Goal: Task Accomplishment & Management: Complete application form

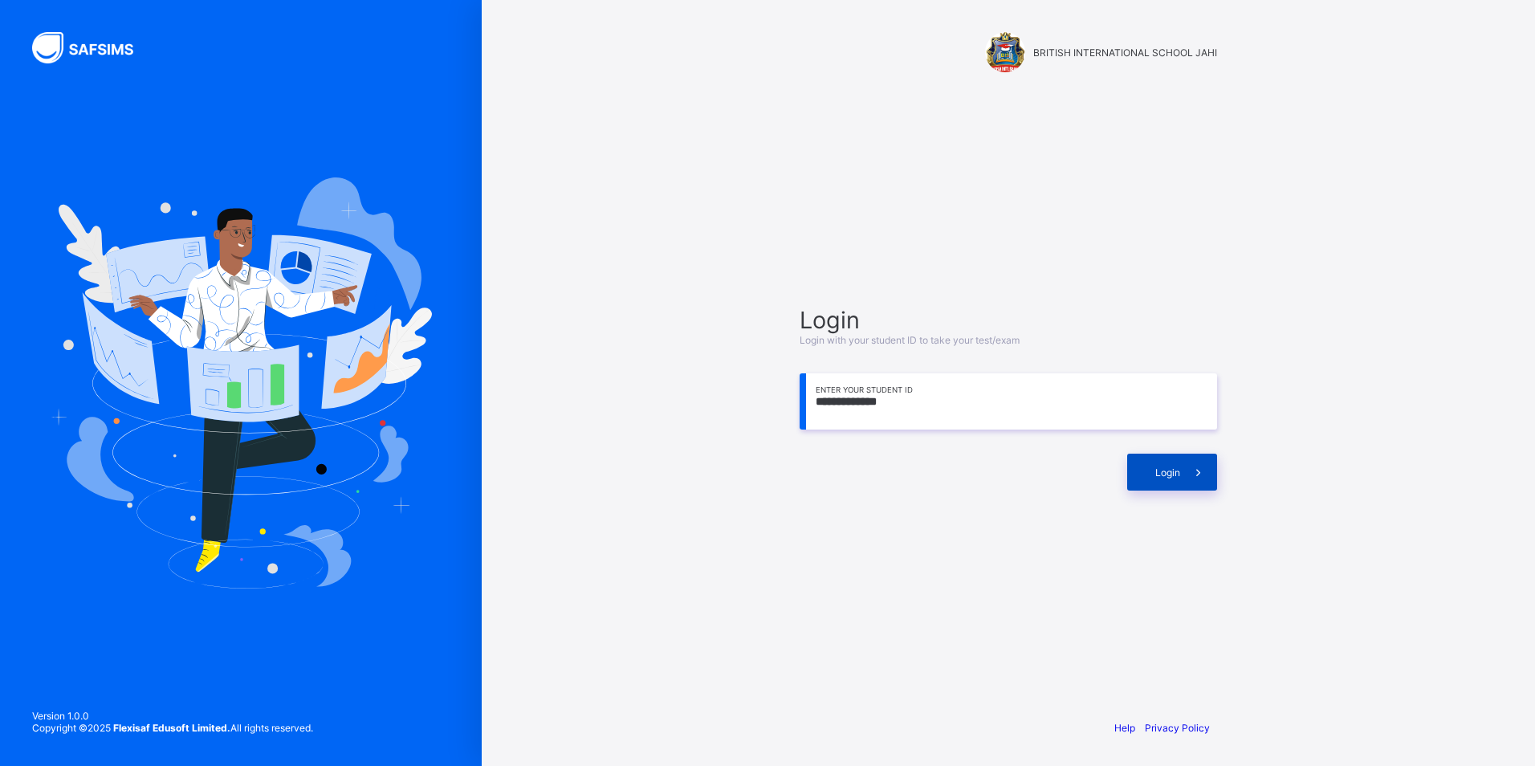
type input "**********"
click at [1141, 478] on div "Login" at bounding box center [1172, 472] width 90 height 37
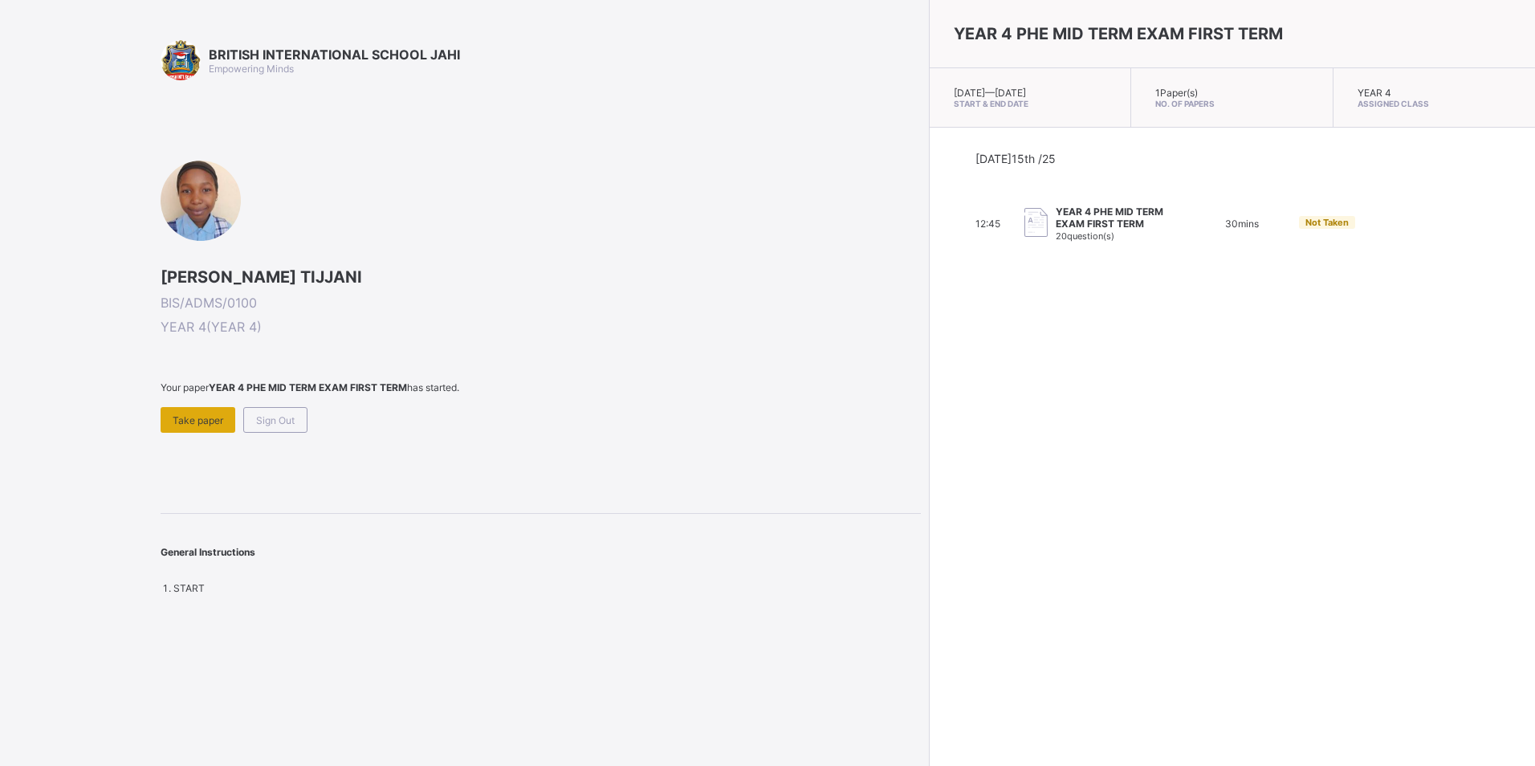
click at [188, 417] on span "Take paper" at bounding box center [198, 420] width 51 height 12
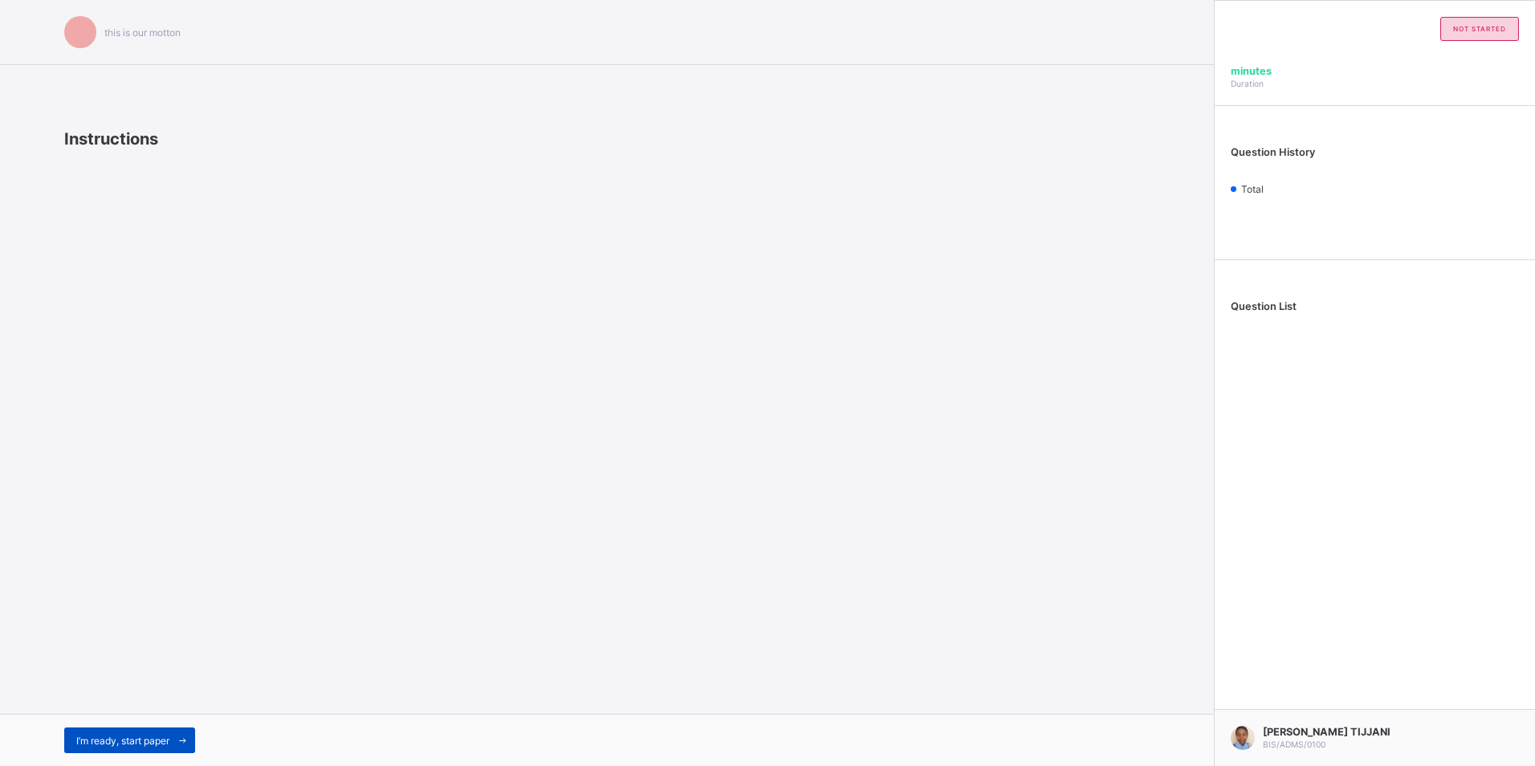
click at [144, 737] on span "I’m ready, start paper" at bounding box center [122, 741] width 93 height 12
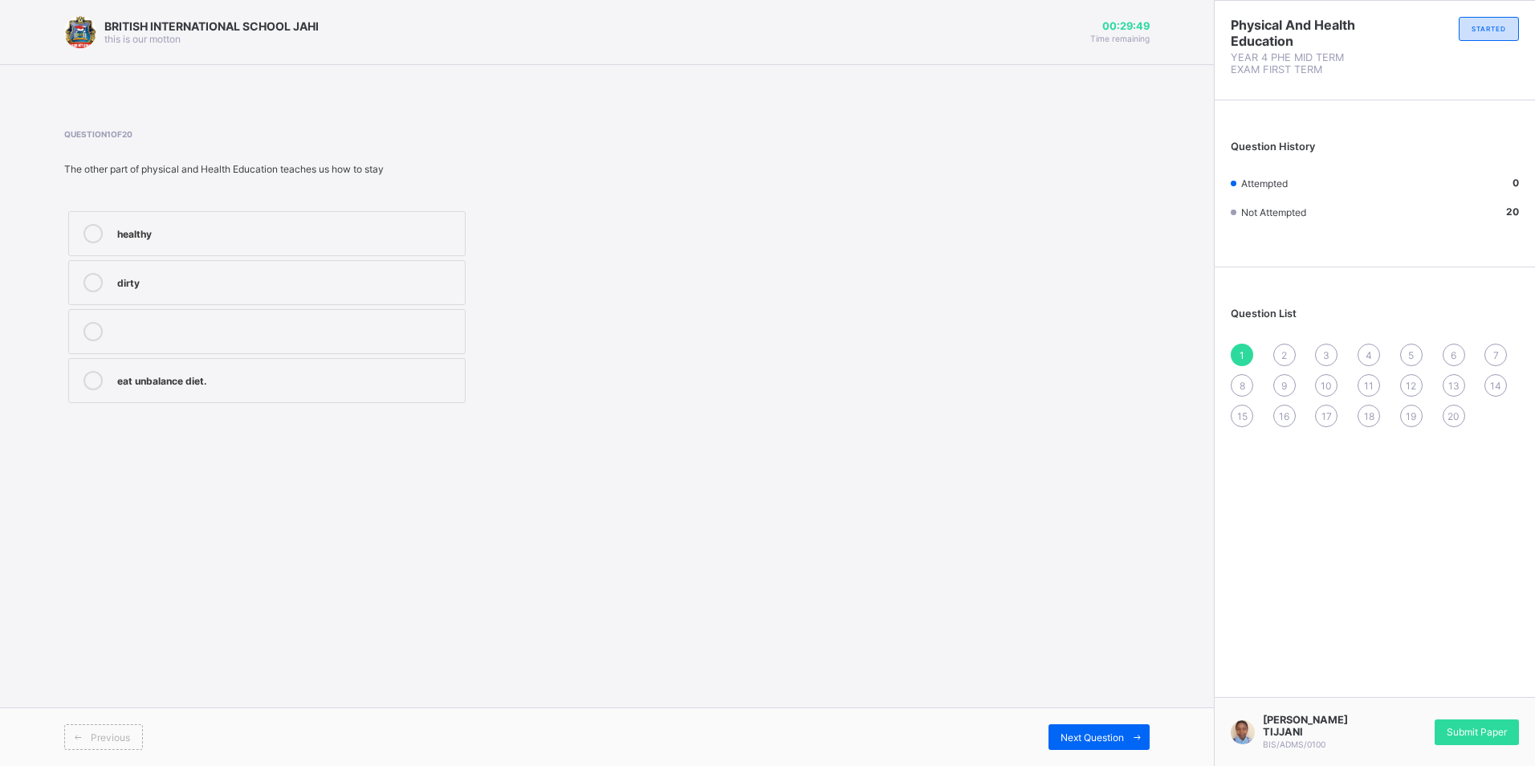
click at [343, 242] on div "healthy" at bounding box center [287, 233] width 340 height 19
click at [1288, 353] on div "2" at bounding box center [1284, 355] width 22 height 22
click at [363, 235] on div "strong and fit" at bounding box center [287, 232] width 340 height 16
click at [1052, 736] on div "Next Question" at bounding box center [1098, 737] width 101 height 26
click at [1290, 354] on div "2" at bounding box center [1284, 355] width 22 height 22
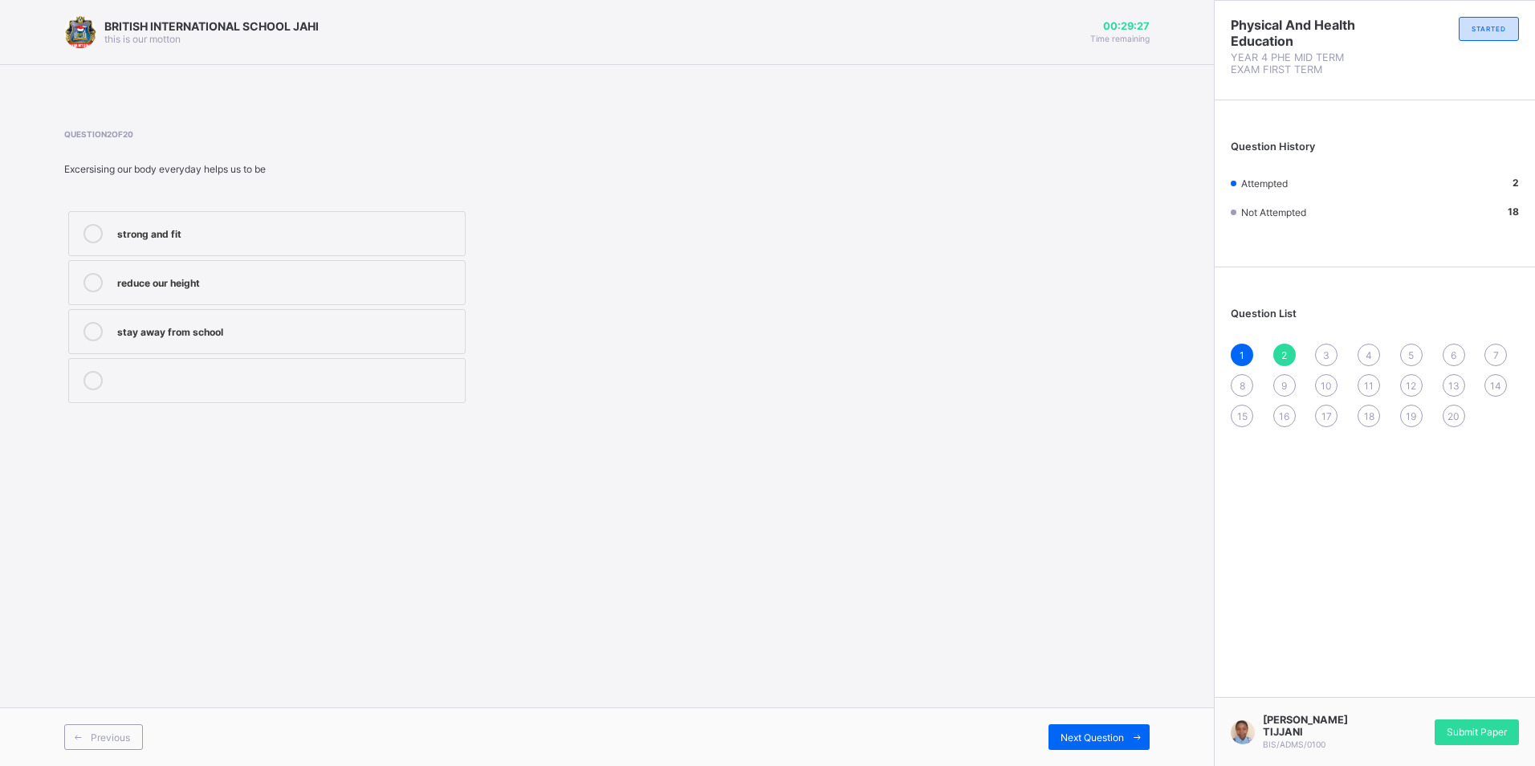
click at [1331, 356] on div "3" at bounding box center [1326, 355] width 22 height 22
click at [270, 282] on div "fit and healthy" at bounding box center [287, 281] width 340 height 16
click at [1365, 352] on span "4" at bounding box center [1368, 355] width 6 height 12
click at [1318, 360] on div "3" at bounding box center [1326, 355] width 22 height 22
click at [207, 291] on div "fit and healthy" at bounding box center [287, 282] width 340 height 19
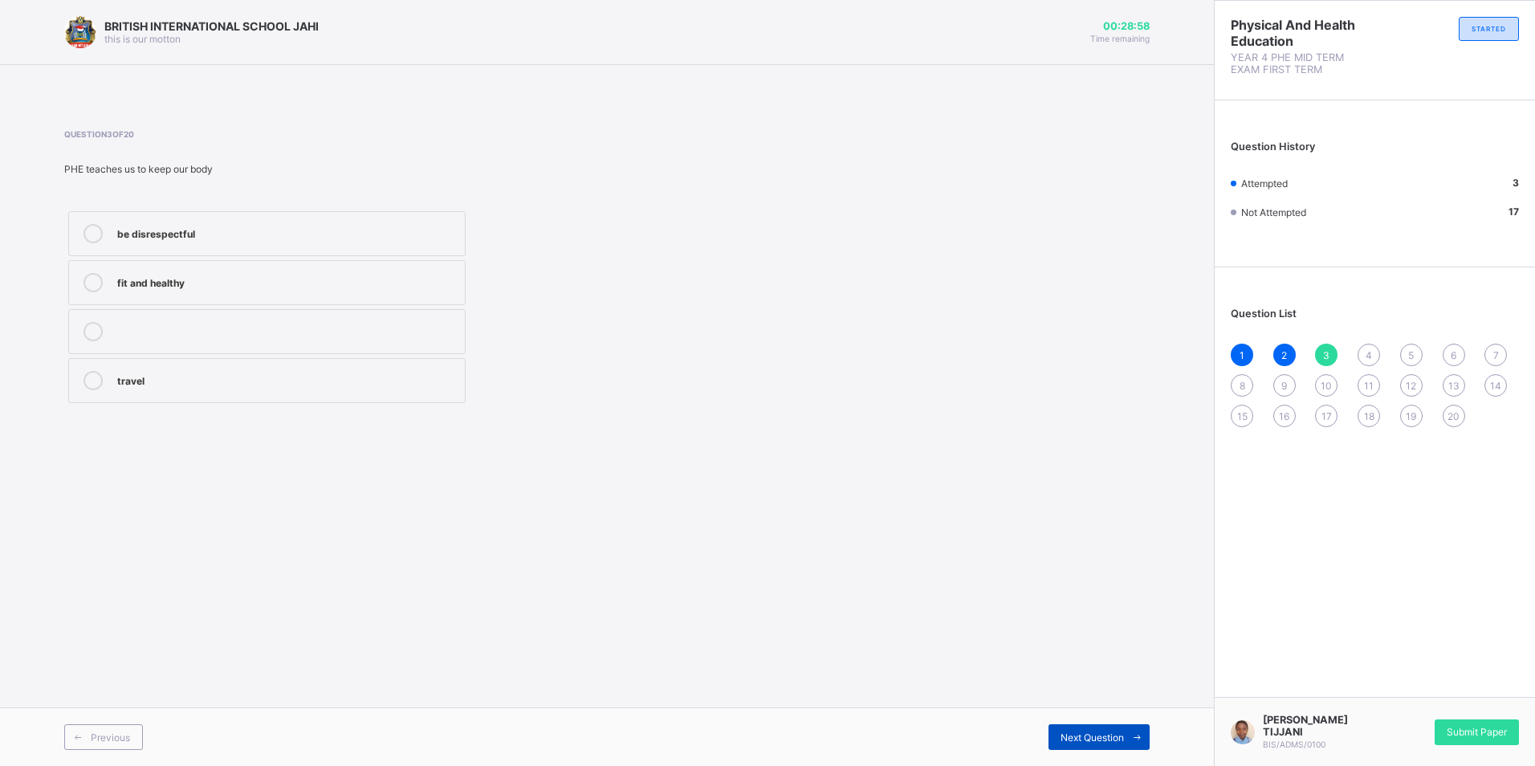
click at [1073, 735] on span "Next Question" at bounding box center [1091, 737] width 63 height 12
click at [357, 381] on div "physical and Health Education" at bounding box center [287, 379] width 340 height 16
click at [1070, 739] on span "Next Question" at bounding box center [1091, 737] width 63 height 12
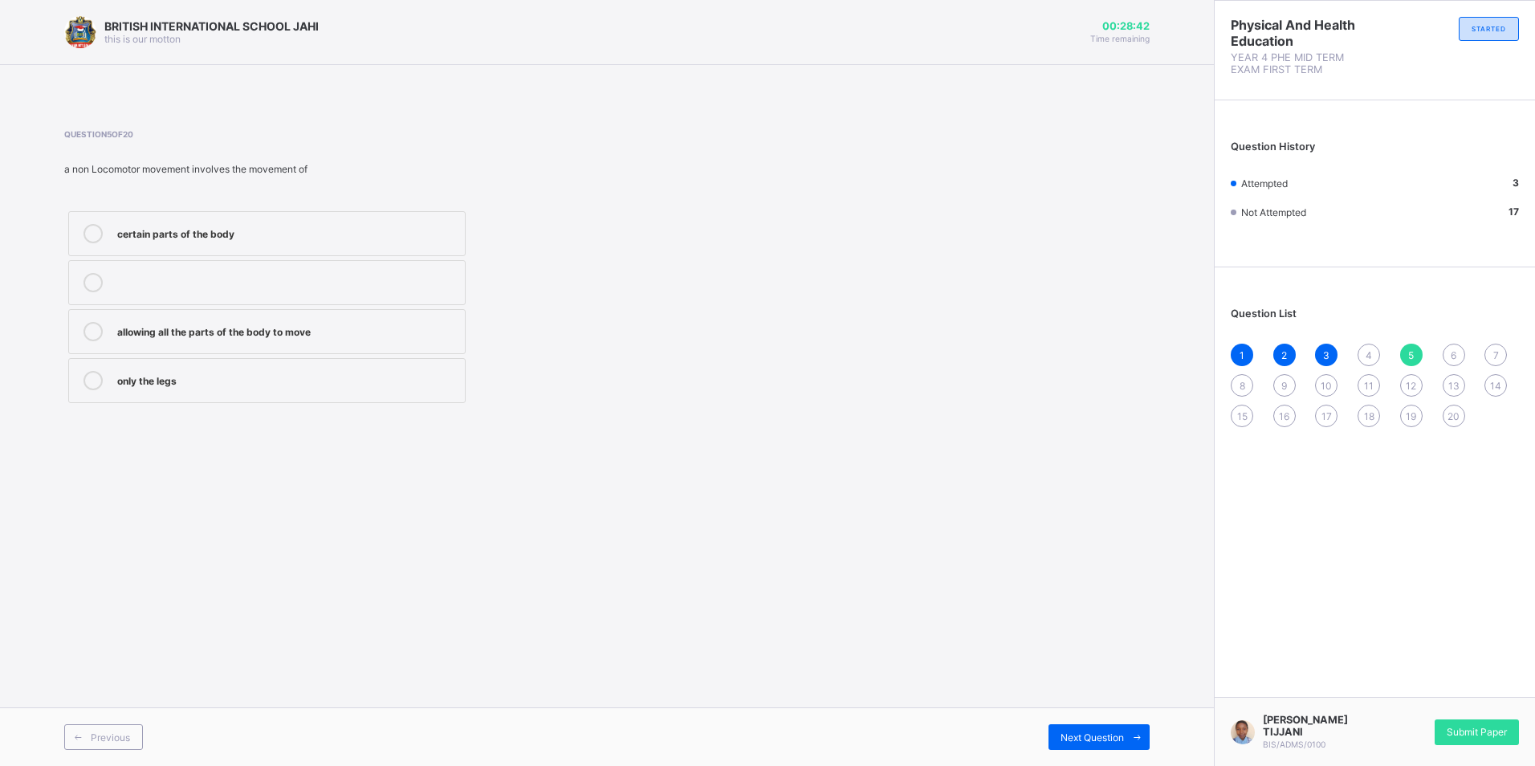
drag, startPoint x: 1366, startPoint y: 348, endPoint x: 1374, endPoint y: 351, distance: 8.4
click at [1373, 349] on div "4" at bounding box center [1368, 355] width 22 height 22
drag, startPoint x: 1374, startPoint y: 351, endPoint x: 1363, endPoint y: 346, distance: 12.2
click at [1363, 346] on div "4" at bounding box center [1368, 355] width 22 height 22
click at [1074, 738] on span "Next Question" at bounding box center [1091, 737] width 63 height 12
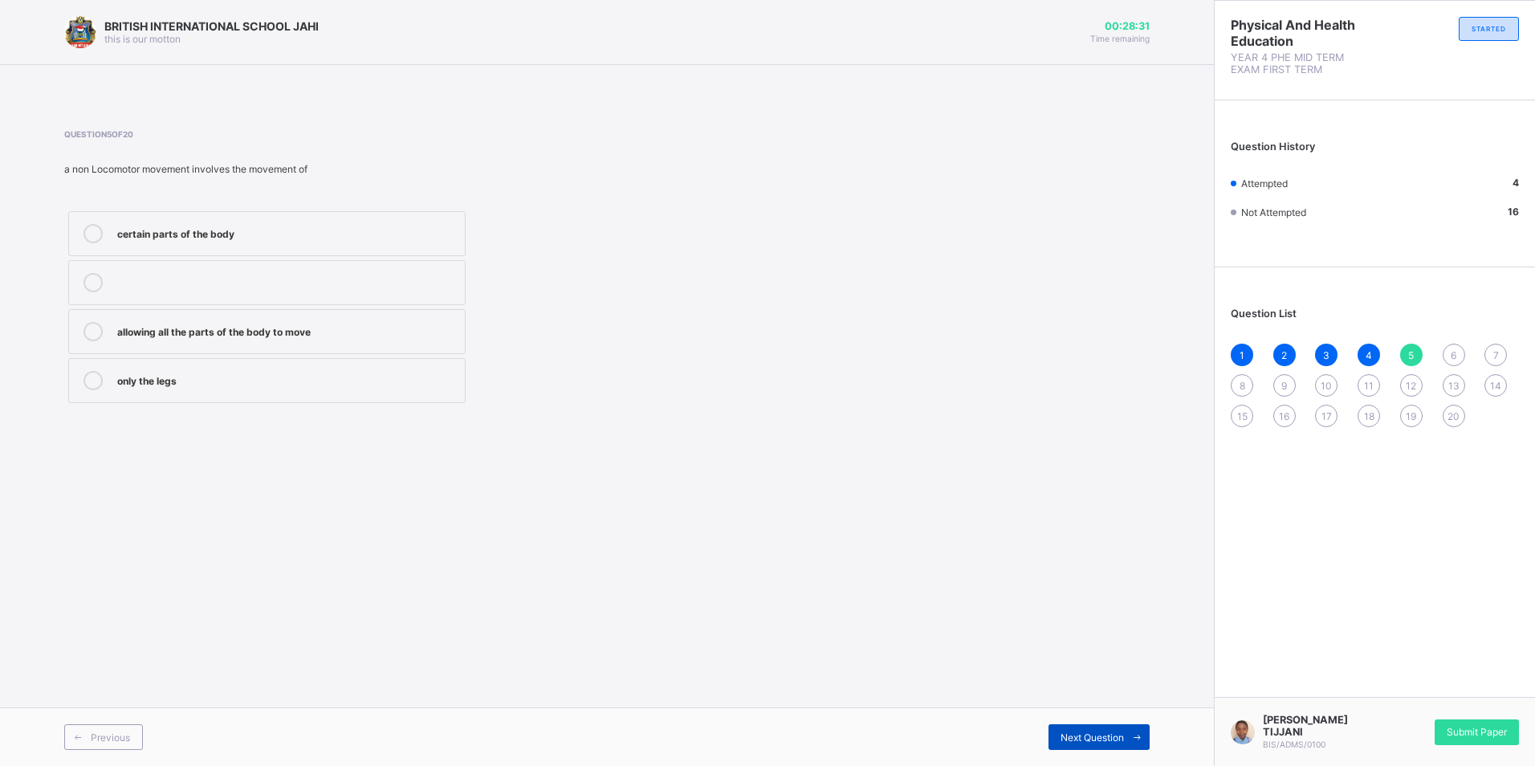
drag, startPoint x: 1074, startPoint y: 738, endPoint x: 1081, endPoint y: 727, distance: 12.7
click at [1081, 727] on div "Next Question" at bounding box center [1098, 737] width 101 height 26
click at [1407, 357] on div "5" at bounding box center [1411, 355] width 22 height 22
click at [407, 380] on div "only the legs" at bounding box center [287, 379] width 340 height 16
click at [1100, 734] on span "Next Question" at bounding box center [1091, 737] width 63 height 12
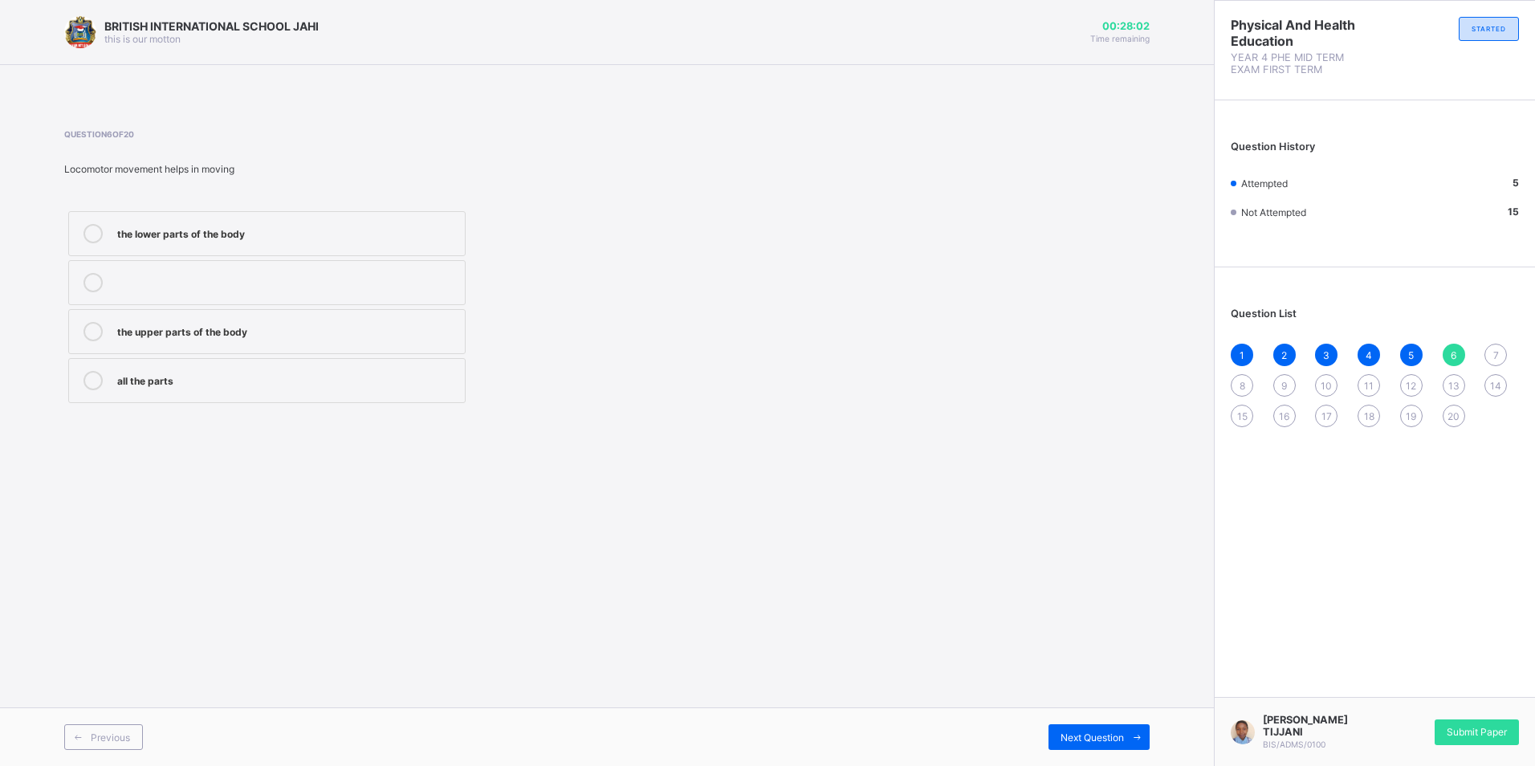
click at [328, 338] on div "the upper parts of the body" at bounding box center [287, 331] width 340 height 19
click at [1108, 730] on div "Next Question" at bounding box center [1098, 737] width 101 height 26
click at [1455, 346] on div "6" at bounding box center [1454, 355] width 22 height 22
click at [295, 330] on div "the upper parts of the body" at bounding box center [287, 330] width 340 height 16
click at [1488, 349] on div "7" at bounding box center [1495, 355] width 22 height 22
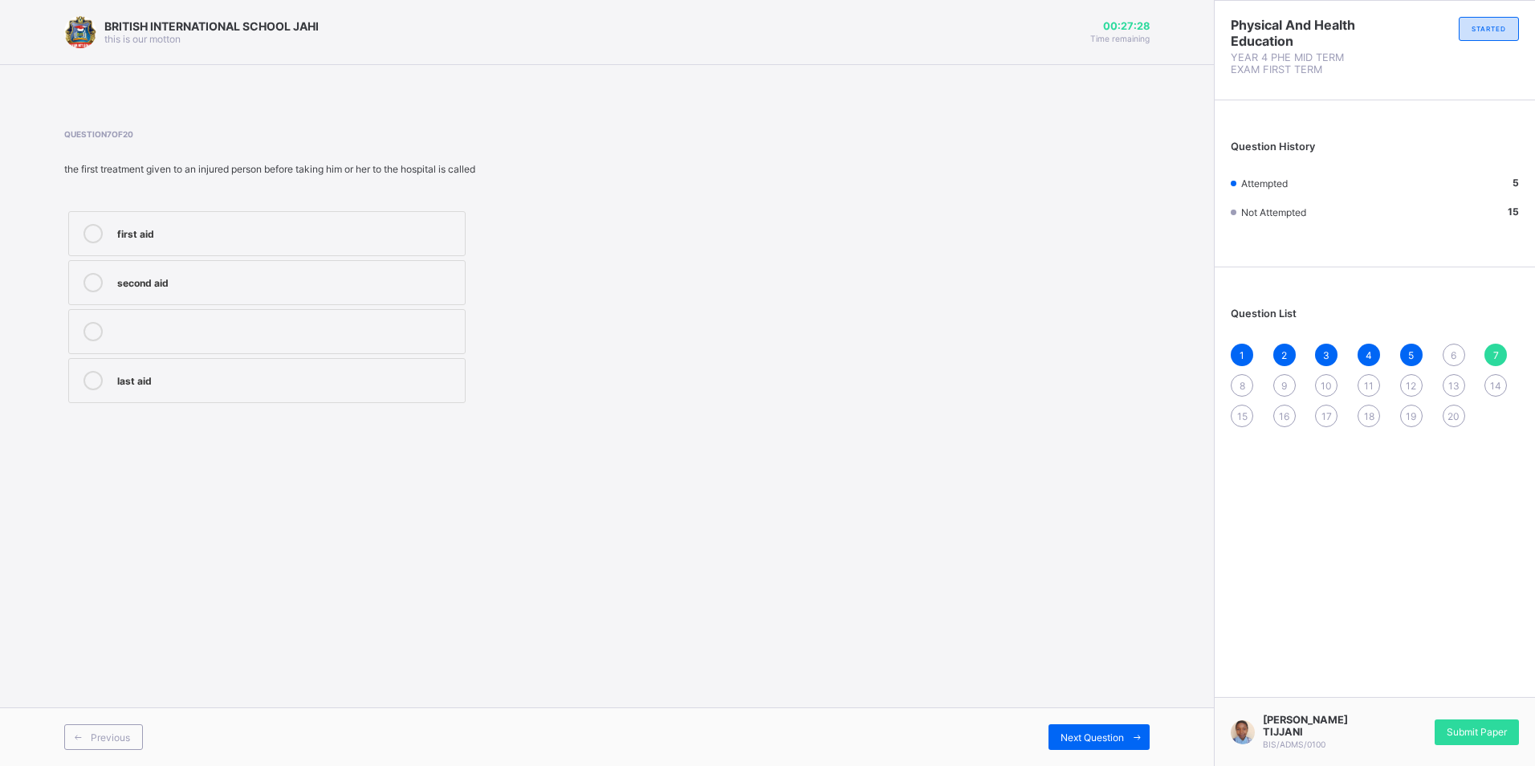
click at [358, 218] on label "first aid" at bounding box center [266, 233] width 397 height 45
click at [1451, 352] on span "6" at bounding box center [1454, 355] width 6 height 12
click at [354, 346] on label "the upper parts of the body" at bounding box center [266, 331] width 397 height 45
click at [1493, 355] on span "7" at bounding box center [1496, 355] width 6 height 12
click at [373, 235] on div "first aid" at bounding box center [287, 232] width 340 height 16
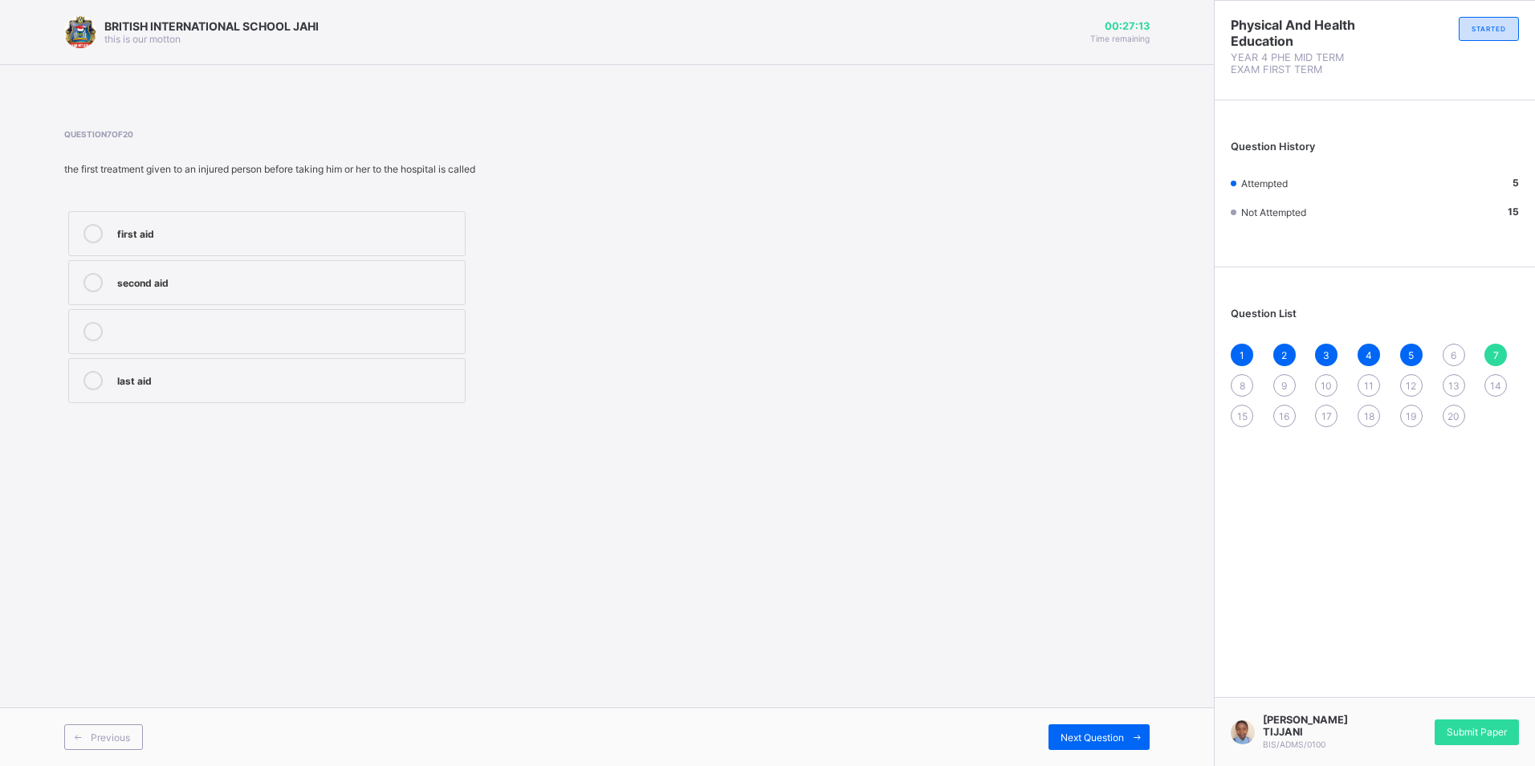
click at [1239, 380] on span "8" at bounding box center [1242, 386] width 6 height 12
click at [438, 390] on label "pushing" at bounding box center [266, 380] width 397 height 45
click at [1453, 354] on span "6" at bounding box center [1454, 355] width 6 height 12
click at [394, 346] on label "the upper parts of the body" at bounding box center [266, 331] width 397 height 45
click at [1498, 360] on span "7" at bounding box center [1496, 355] width 6 height 12
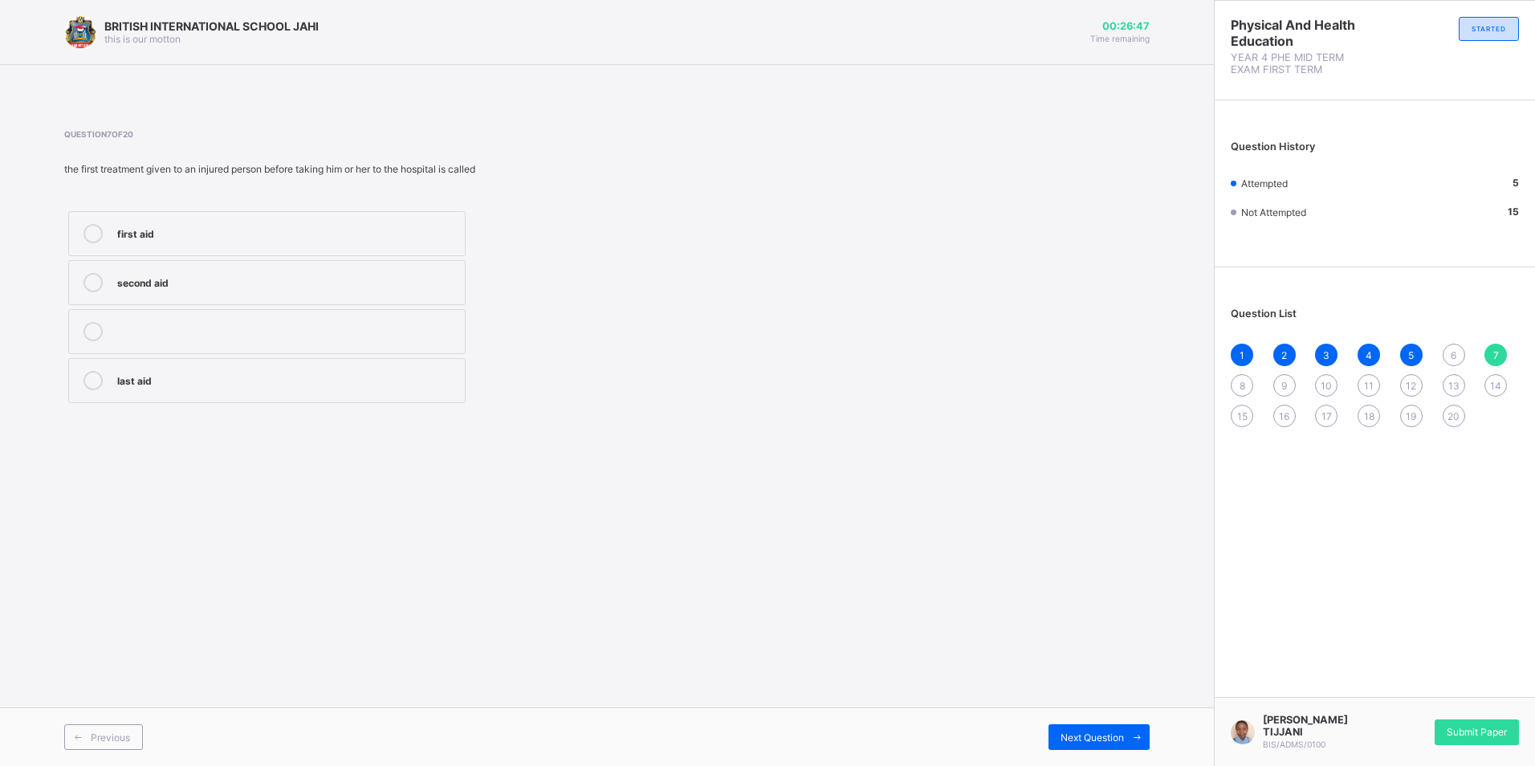
click at [388, 222] on label "first aid" at bounding box center [266, 233] width 397 height 45
click at [1240, 380] on span "8" at bounding box center [1242, 386] width 6 height 12
click at [298, 378] on div "pushing" at bounding box center [287, 379] width 340 height 16
click at [1279, 385] on div "9" at bounding box center [1284, 385] width 22 height 22
click at [255, 332] on div "pushing" at bounding box center [287, 330] width 340 height 16
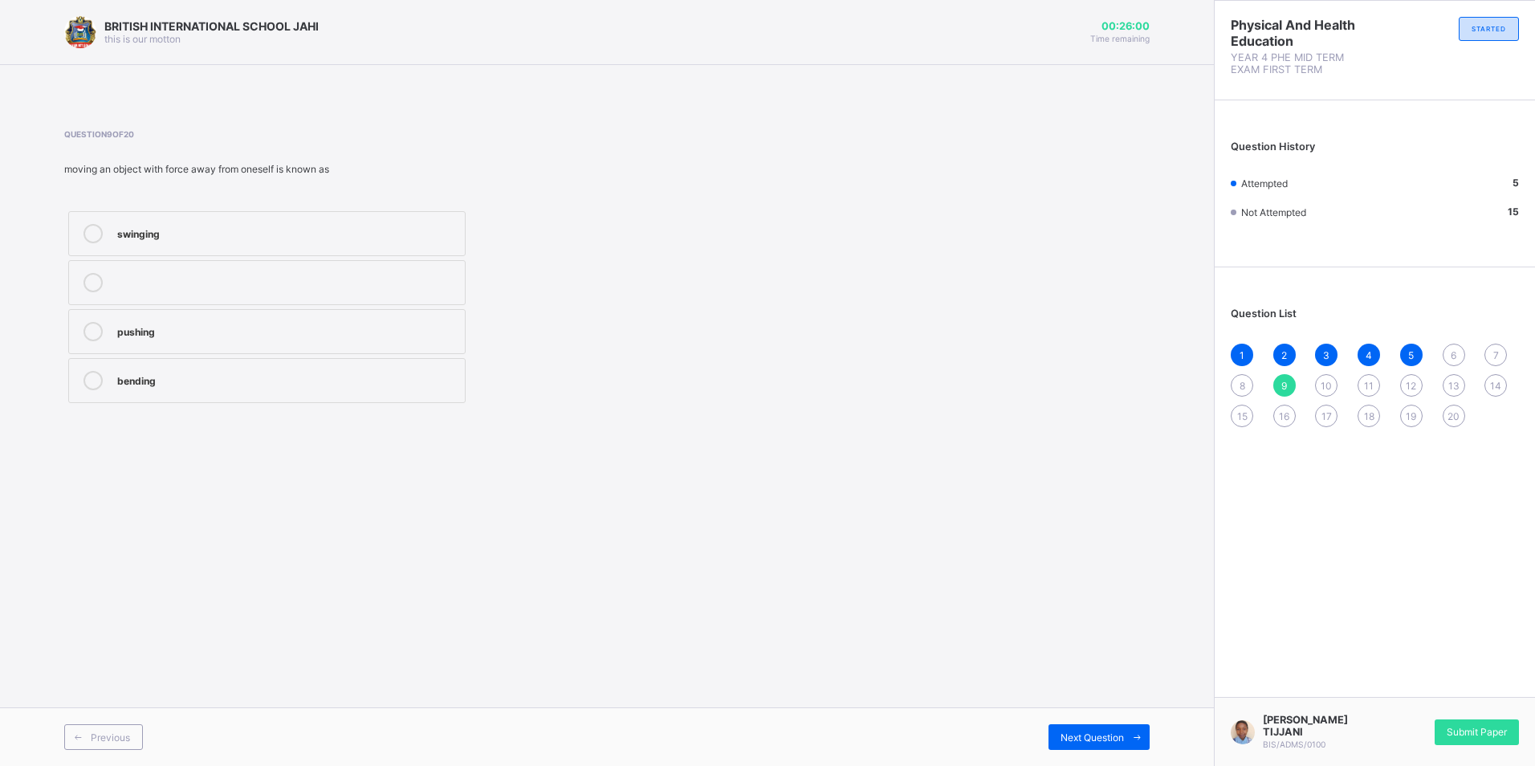
click at [1248, 381] on div "8" at bounding box center [1242, 385] width 22 height 22
click at [195, 261] on label "pulling" at bounding box center [266, 282] width 397 height 45
click at [1118, 711] on div "Previous Next Question" at bounding box center [607, 736] width 1214 height 59
click at [1112, 735] on span "Next Question" at bounding box center [1091, 737] width 63 height 12
click at [357, 335] on div "pushing" at bounding box center [287, 330] width 340 height 16
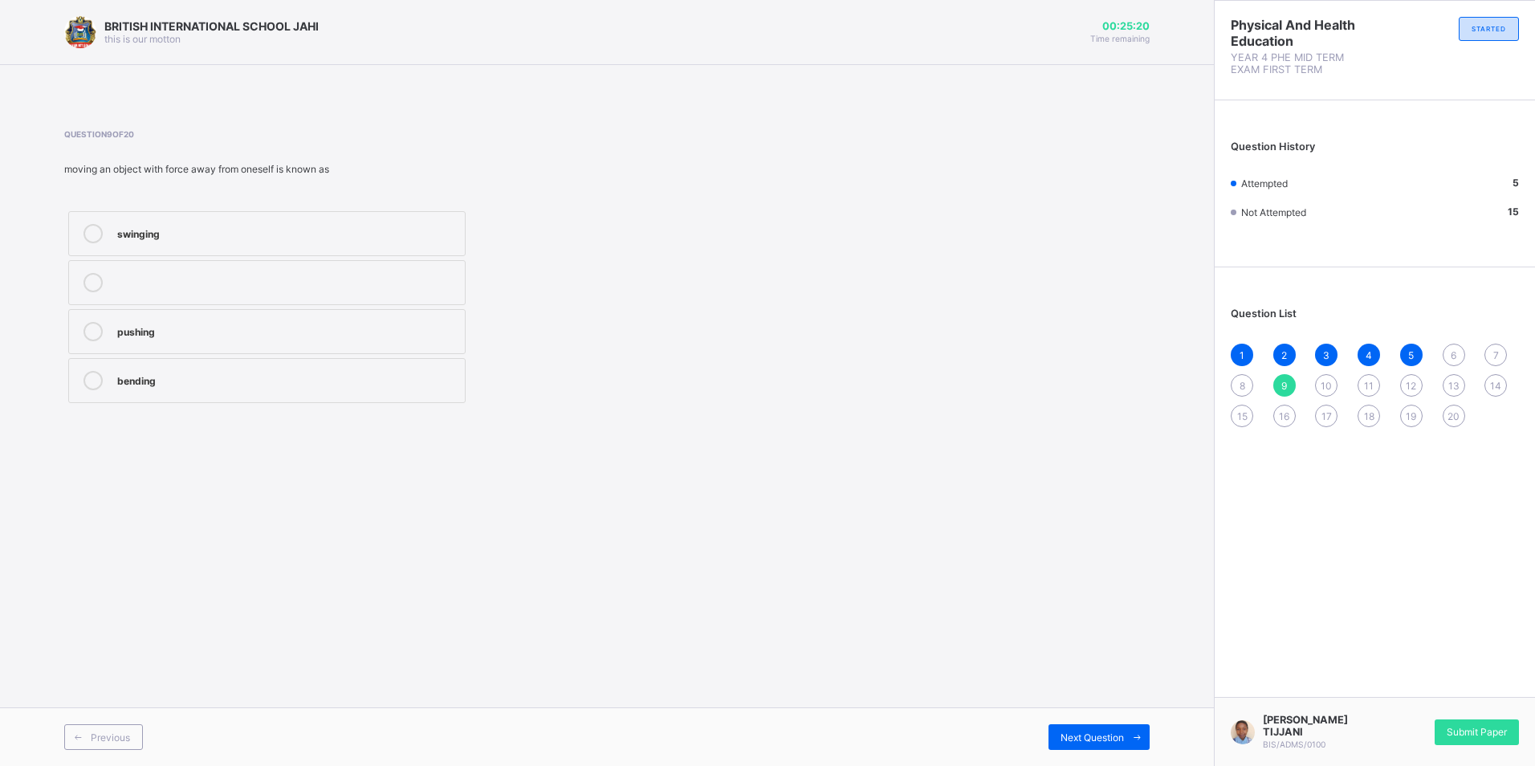
click at [1320, 383] on div "10" at bounding box center [1326, 385] width 22 height 22
click at [336, 271] on label "swinging" at bounding box center [266, 282] width 397 height 45
click at [1359, 383] on div "11" at bounding box center [1368, 385] width 22 height 22
click at [203, 319] on label "stretching" at bounding box center [266, 331] width 397 height 45
click at [1408, 385] on span "12" at bounding box center [1411, 386] width 10 height 12
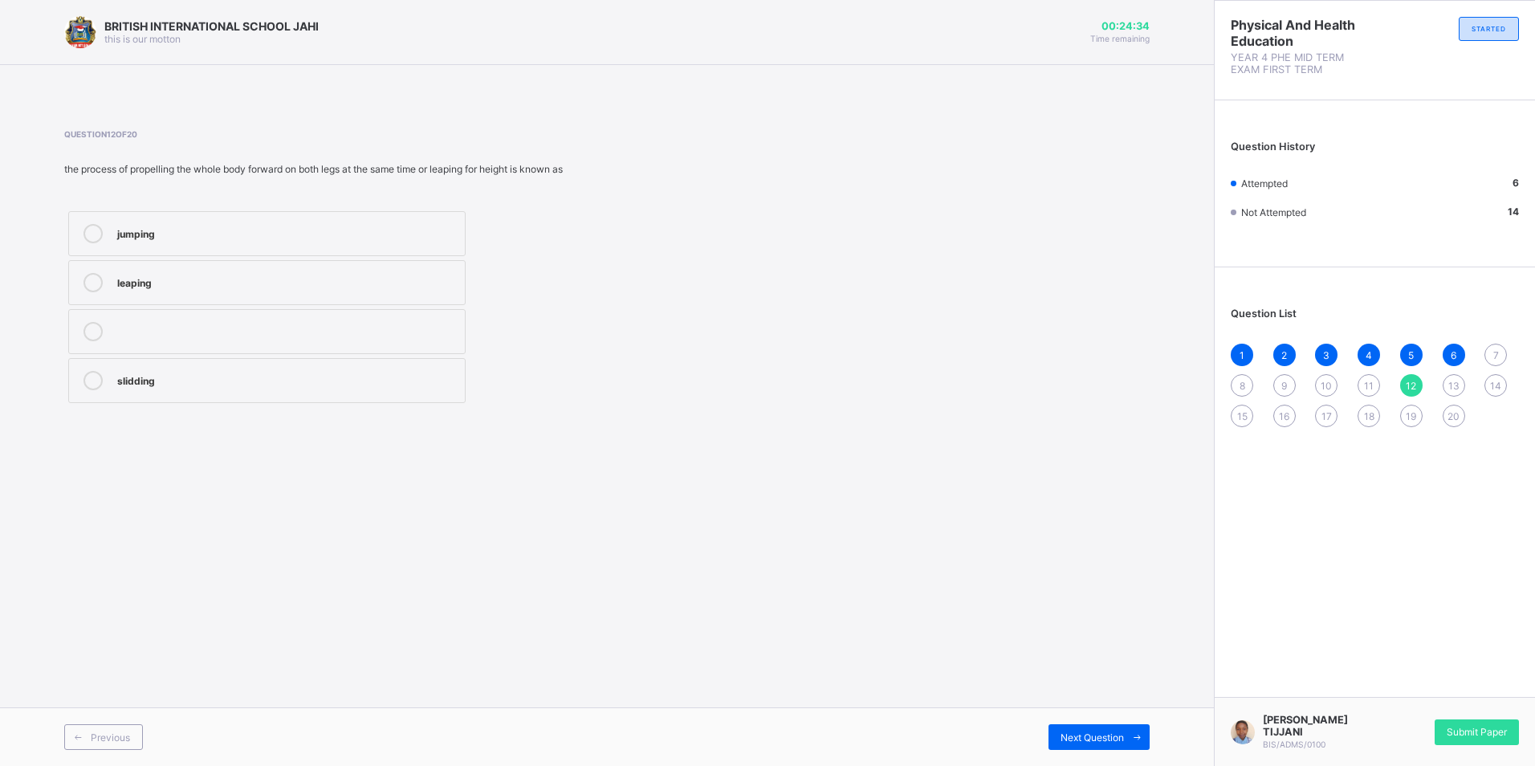
click at [195, 288] on div "leaping" at bounding box center [287, 281] width 340 height 16
click at [1451, 384] on span "13" at bounding box center [1453, 386] width 11 height 12
click at [255, 325] on div "jumping" at bounding box center [287, 330] width 340 height 16
click at [1485, 384] on div "14" at bounding box center [1495, 385] width 22 height 22
click at [1488, 386] on div "14" at bounding box center [1495, 385] width 22 height 22
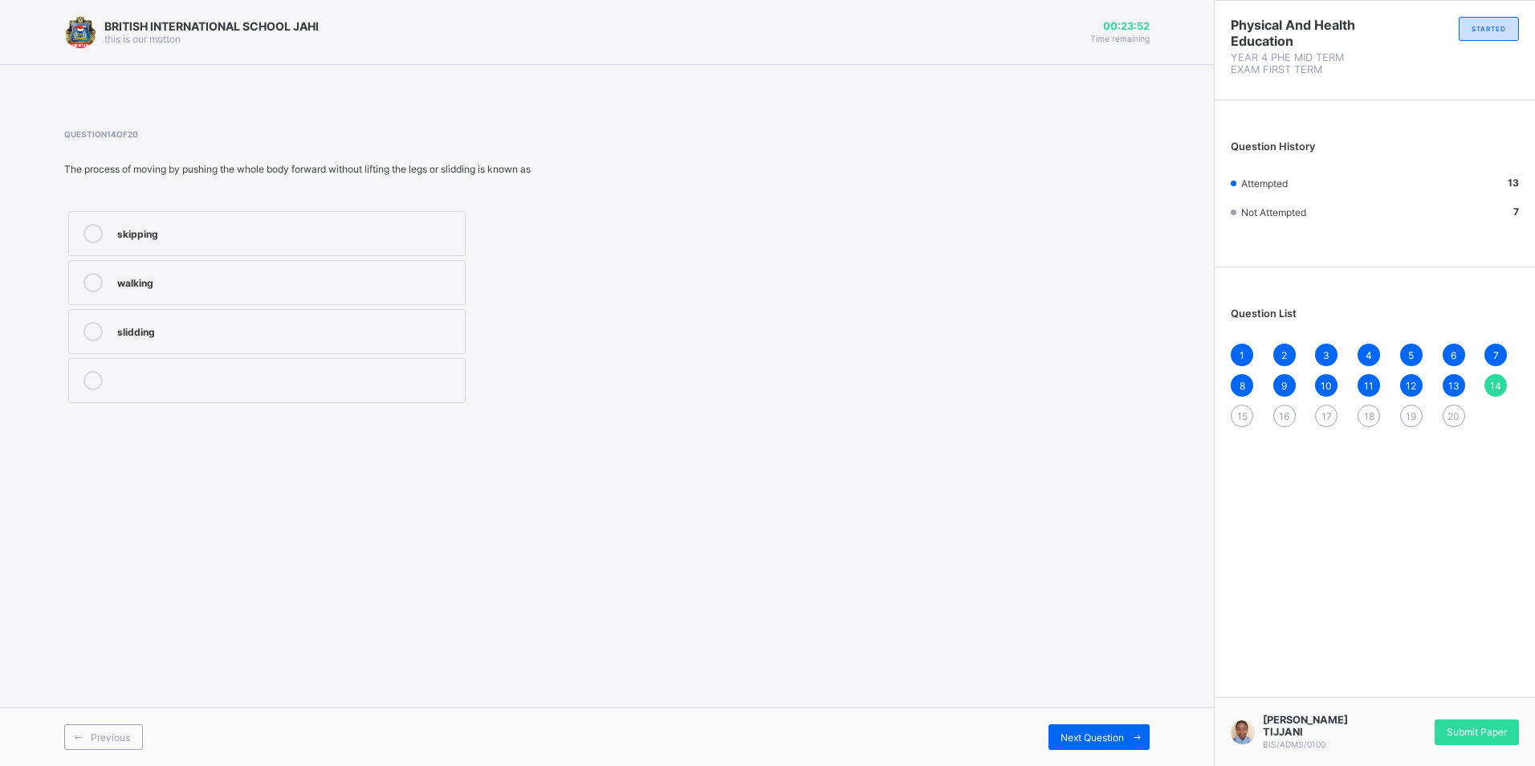
click at [340, 325] on div "slidding" at bounding box center [287, 330] width 340 height 16
click at [1235, 408] on div "15" at bounding box center [1242, 416] width 22 height 22
click at [169, 331] on div "walking" at bounding box center [287, 330] width 340 height 16
click at [1284, 413] on span "16" at bounding box center [1284, 416] width 10 height 12
click at [327, 388] on div "Running" at bounding box center [287, 380] width 340 height 19
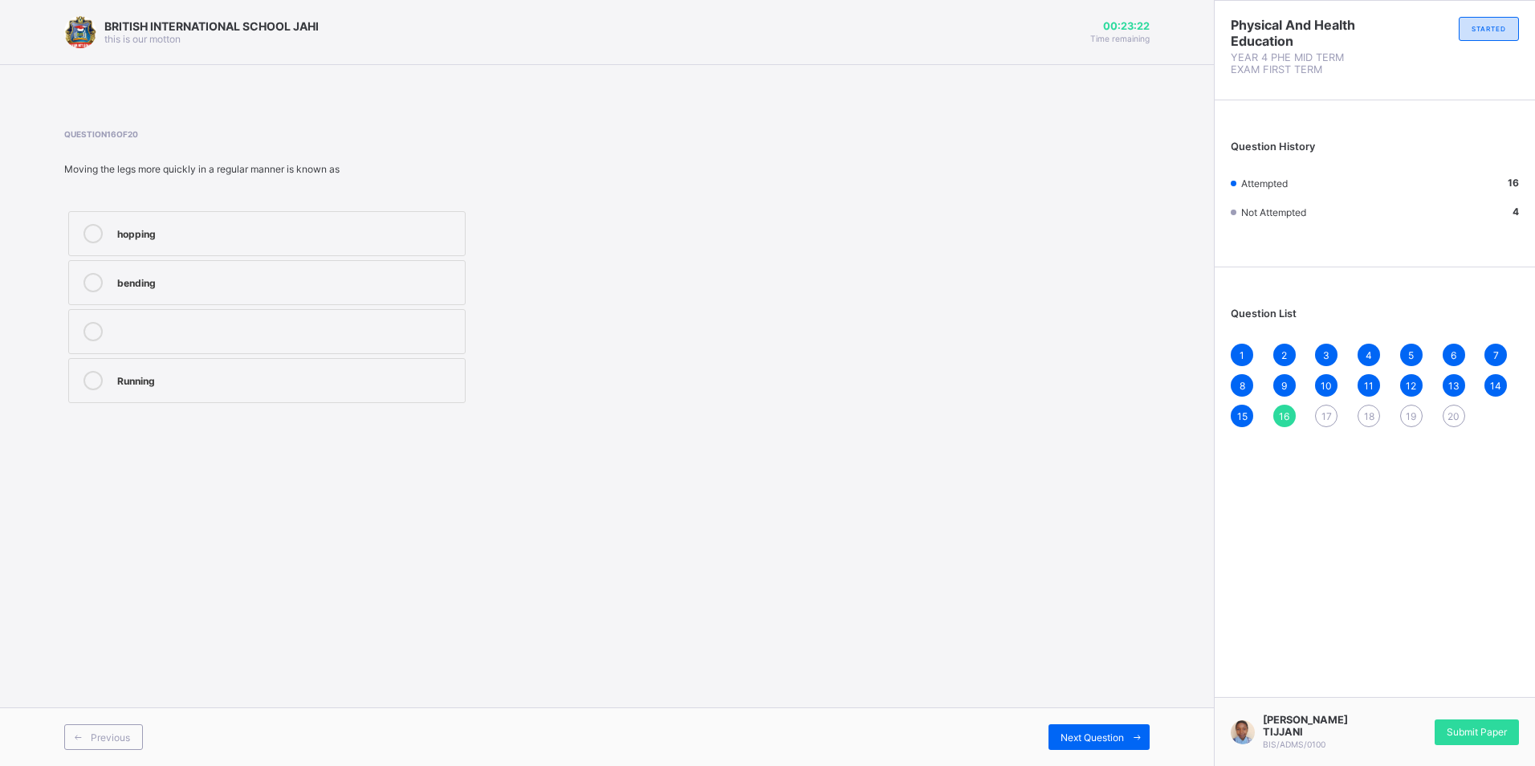
click at [1322, 418] on span "17" at bounding box center [1326, 416] width 10 height 12
drag, startPoint x: 220, startPoint y: 328, endPoint x: 215, endPoint y: 336, distance: 9.4
click at [215, 336] on div "running" at bounding box center [287, 330] width 340 height 16
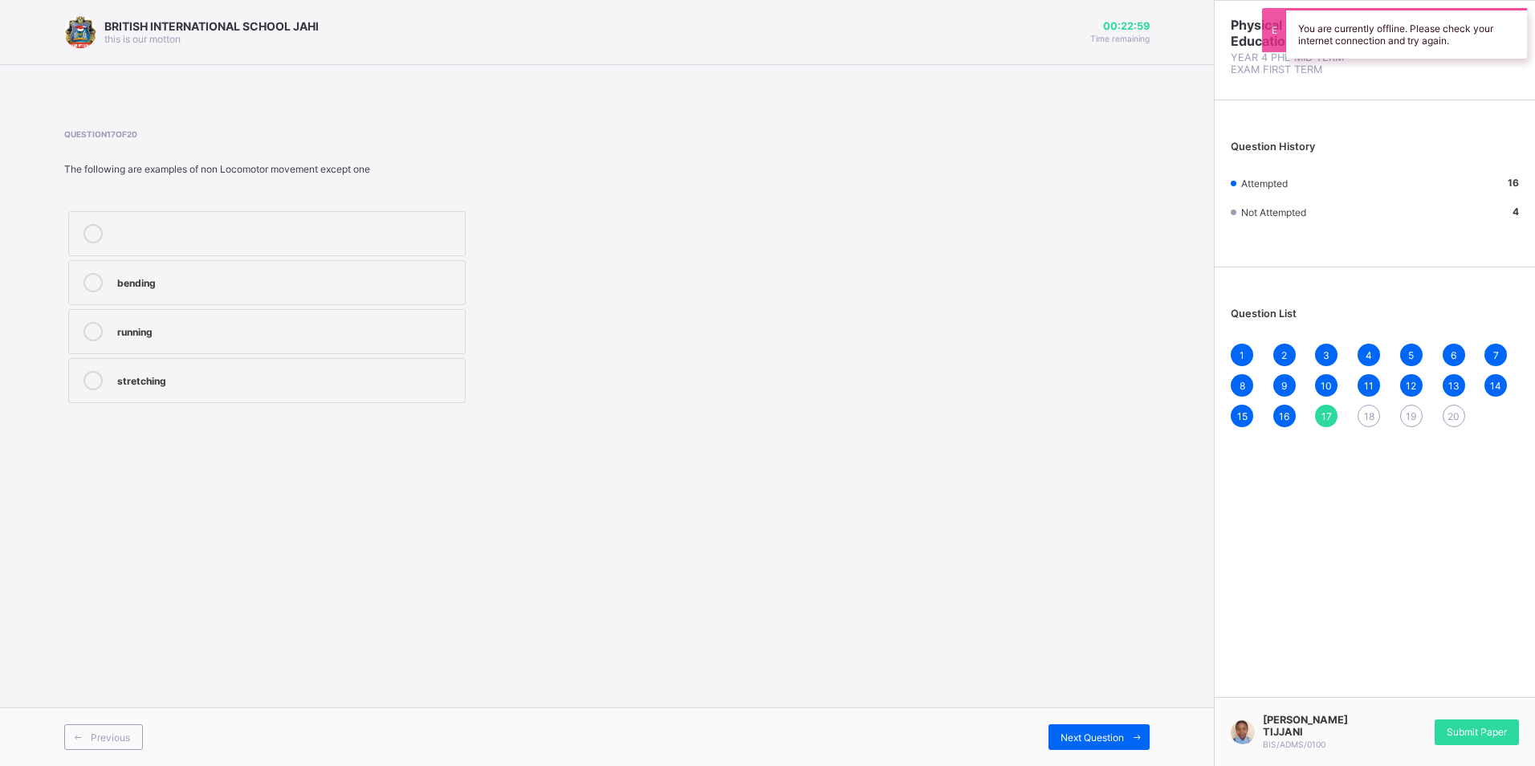
click at [1364, 410] on span "18" at bounding box center [1369, 416] width 10 height 12
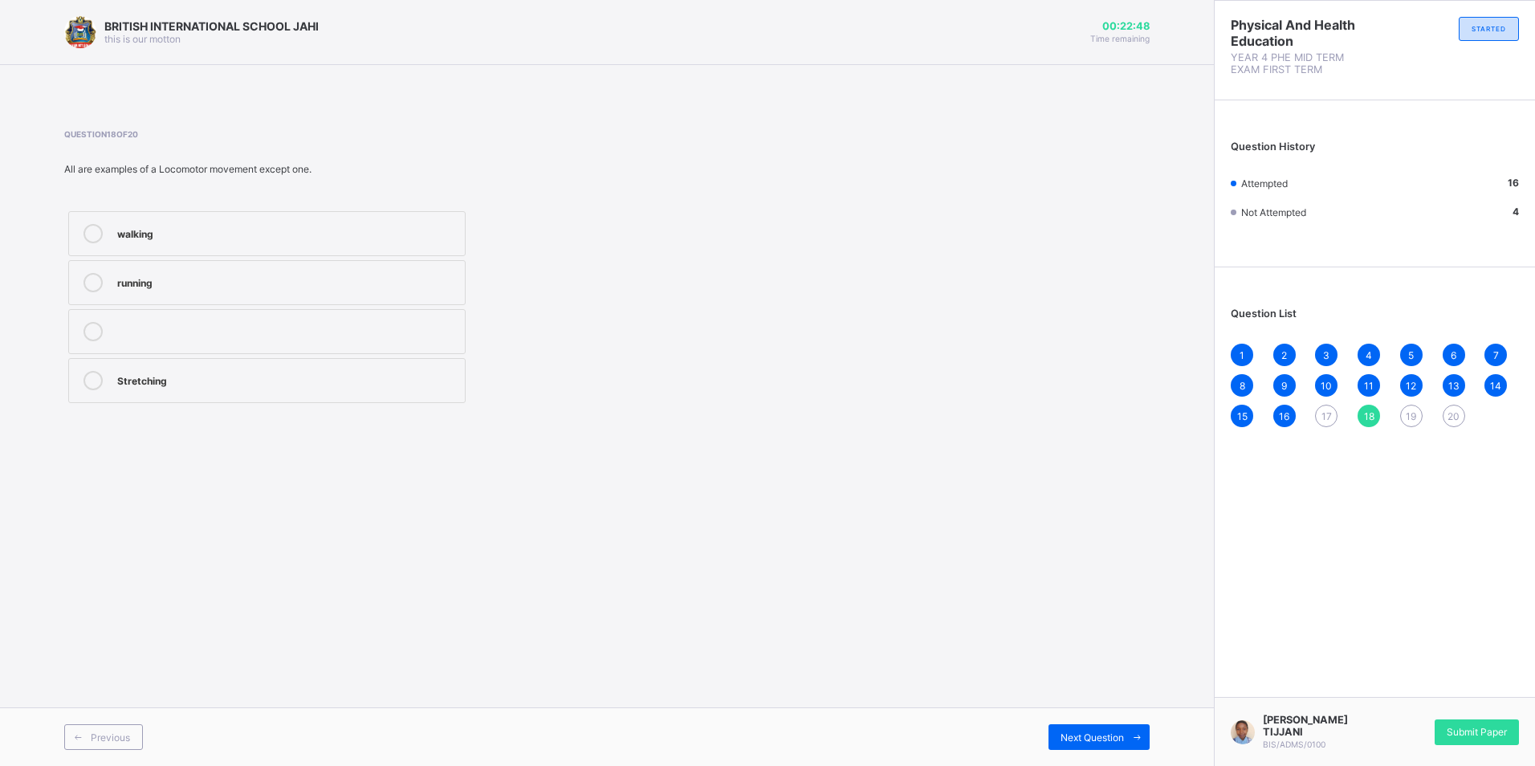
click at [385, 366] on label "Stretching" at bounding box center [266, 380] width 397 height 45
click at [1407, 407] on div "19" at bounding box center [1411, 416] width 22 height 22
click at [409, 328] on div "Non_ Locomotor movement" at bounding box center [287, 330] width 340 height 16
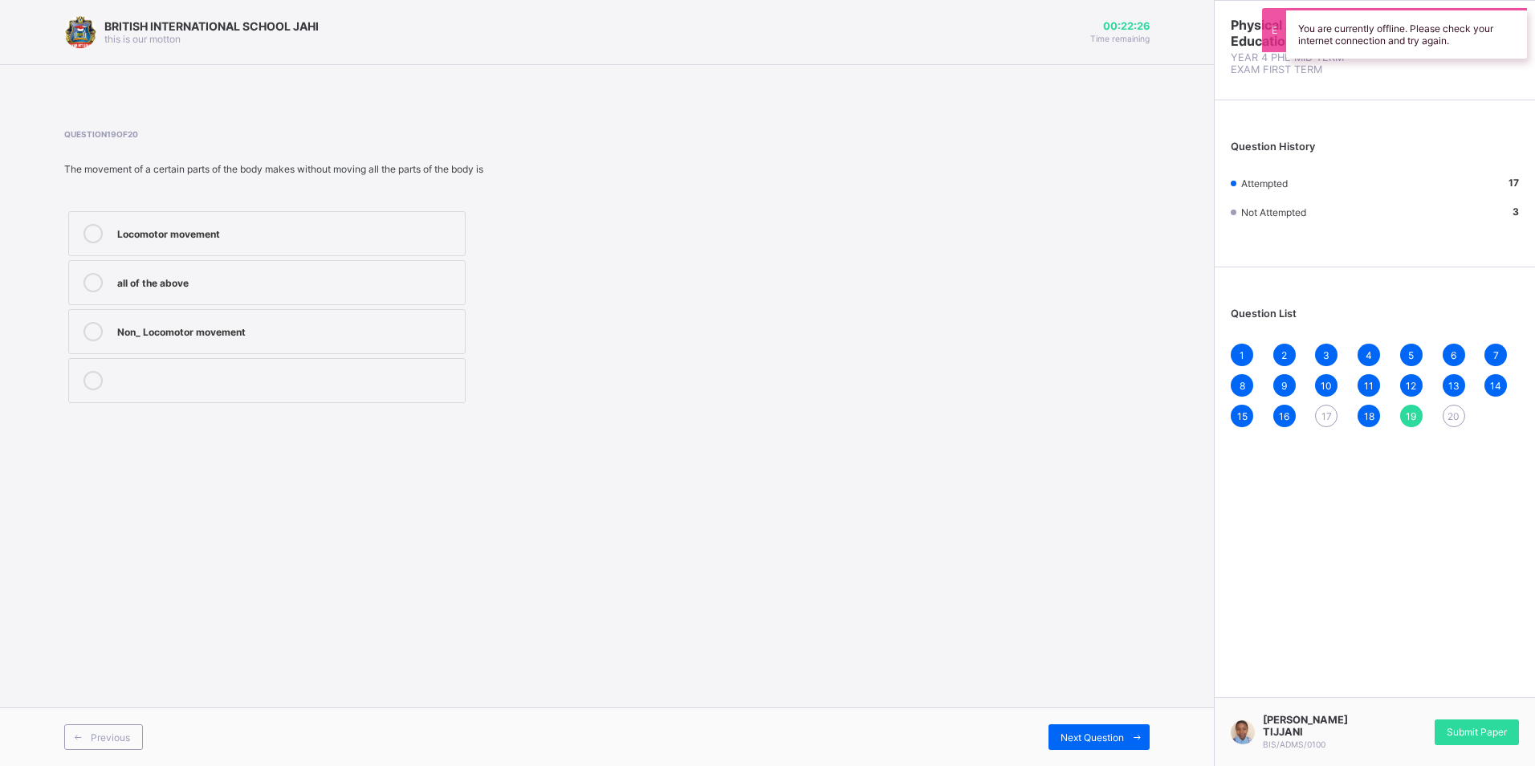
click at [1446, 420] on div "20" at bounding box center [1454, 416] width 22 height 22
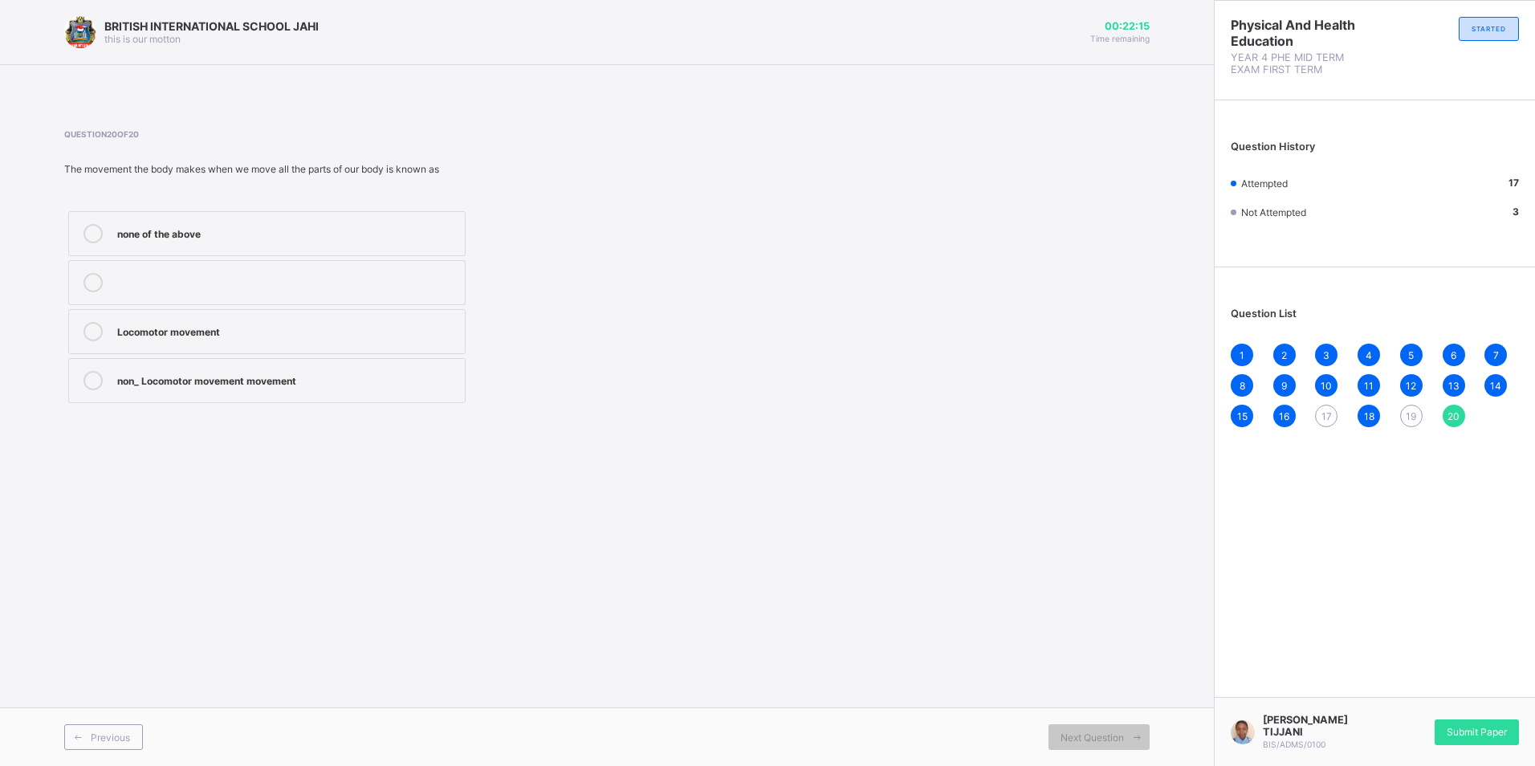
click at [281, 335] on div "Locomotor movement" at bounding box center [287, 330] width 340 height 16
click at [1325, 408] on div "17" at bounding box center [1326, 416] width 22 height 22
click at [274, 328] on div "running" at bounding box center [287, 330] width 340 height 16
click at [1418, 415] on div "19" at bounding box center [1411, 416] width 22 height 22
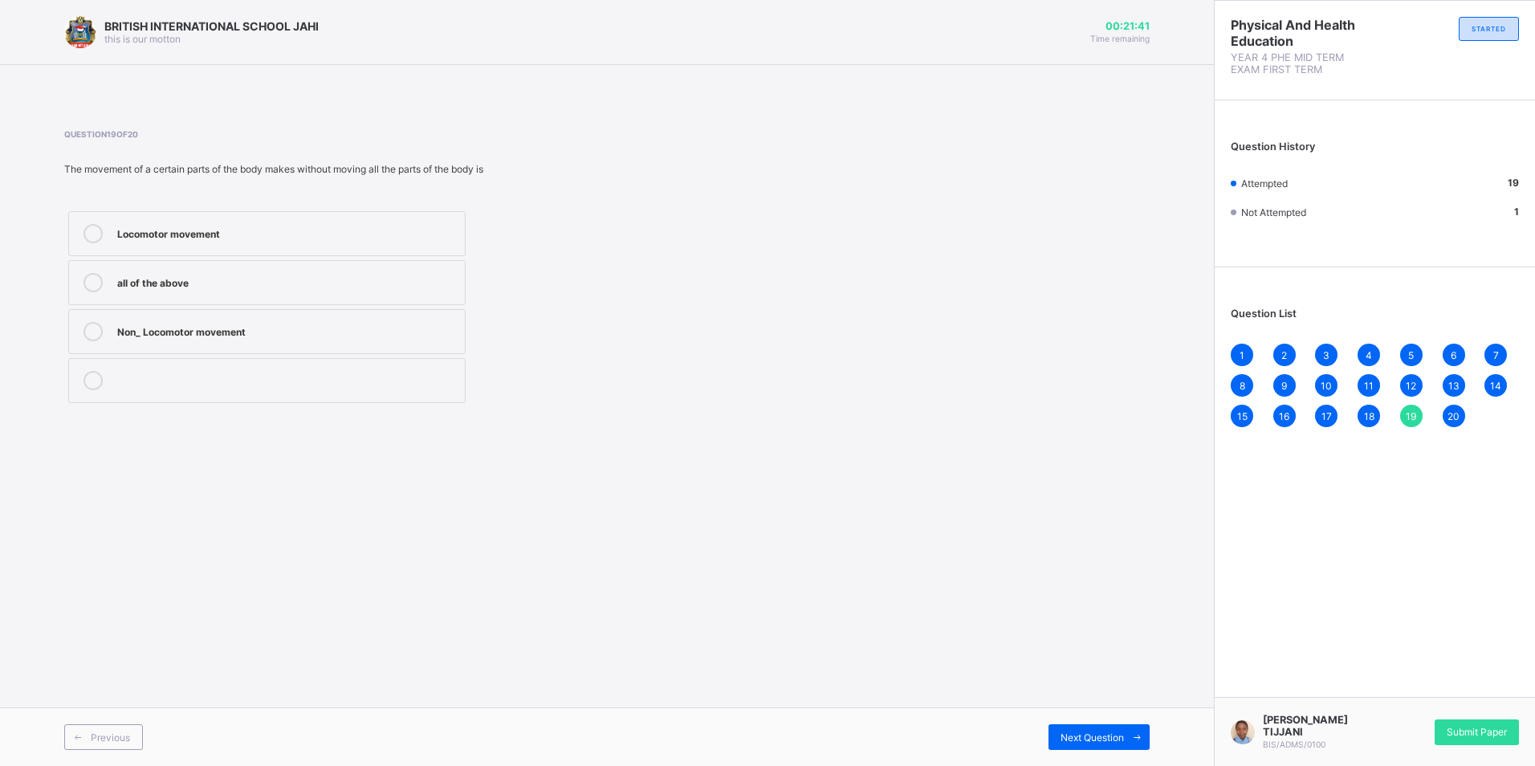
click at [187, 235] on div "Locomotor movement" at bounding box center [287, 232] width 340 height 16
click at [203, 334] on div "Non_ Locomotor movement" at bounding box center [287, 330] width 340 height 16
click at [1455, 731] on span "Submit Paper" at bounding box center [1477, 732] width 60 height 12
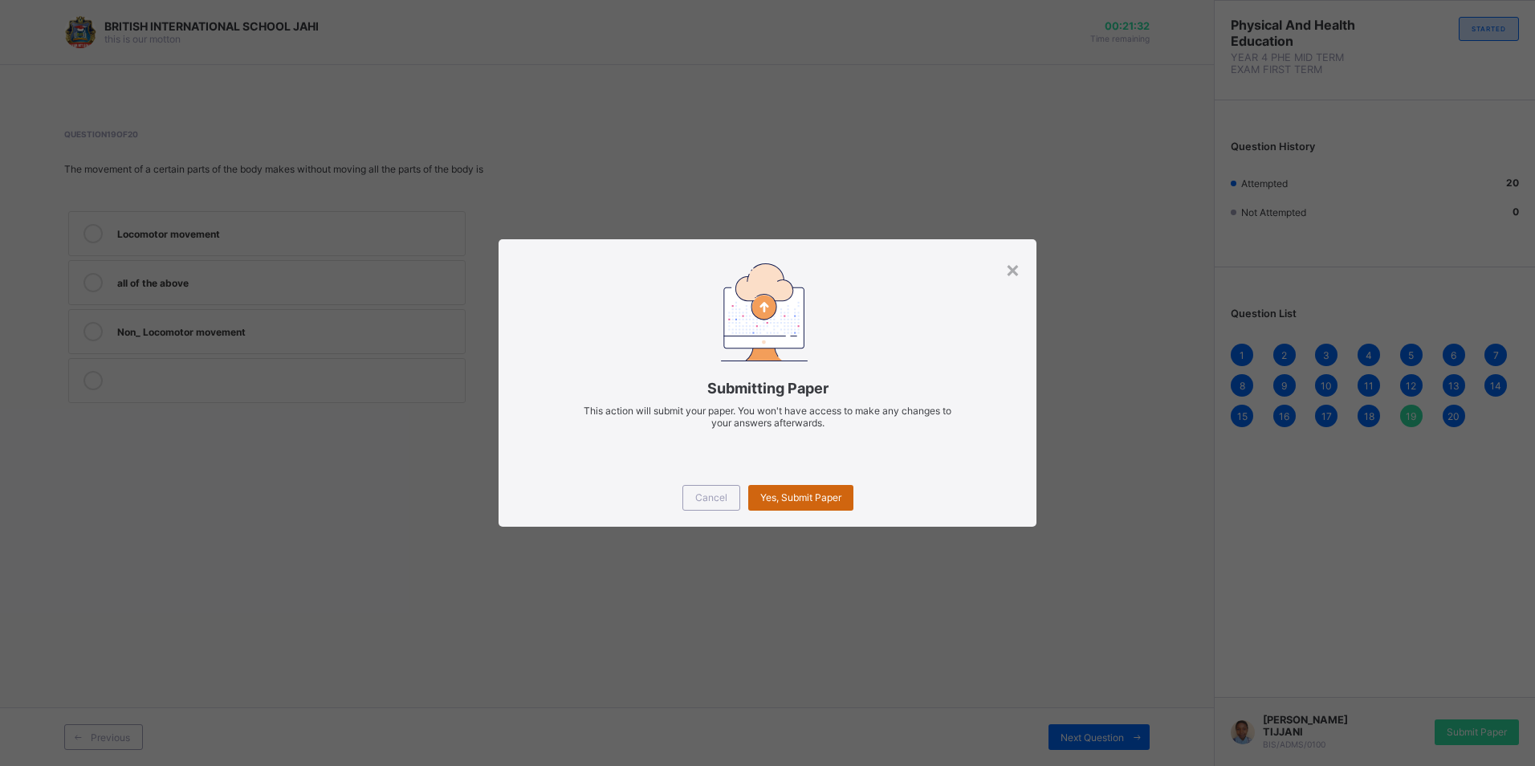
click at [812, 494] on span "Yes, Submit Paper" at bounding box center [800, 497] width 81 height 12
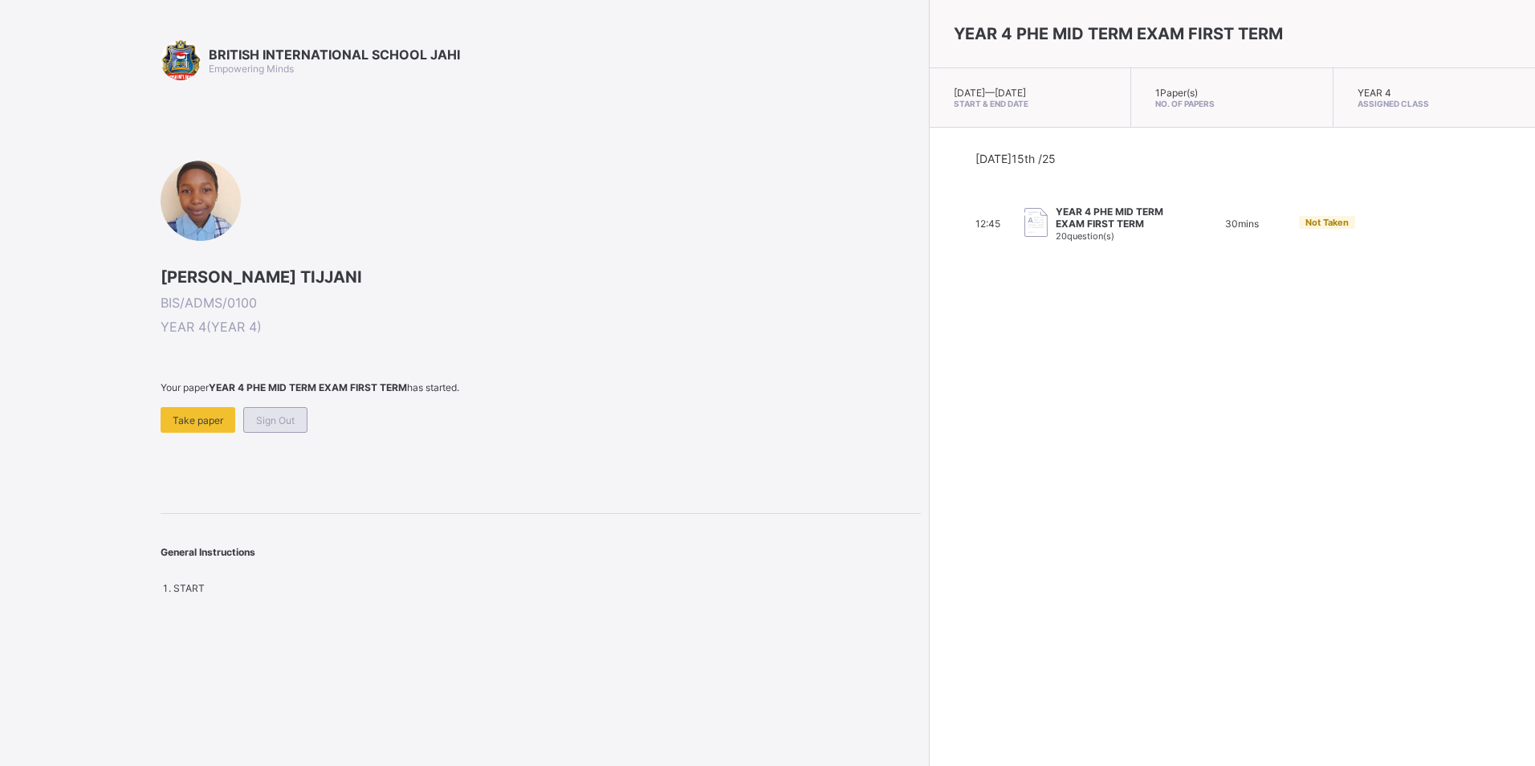
click at [293, 426] on div "Sign Out" at bounding box center [275, 420] width 64 height 26
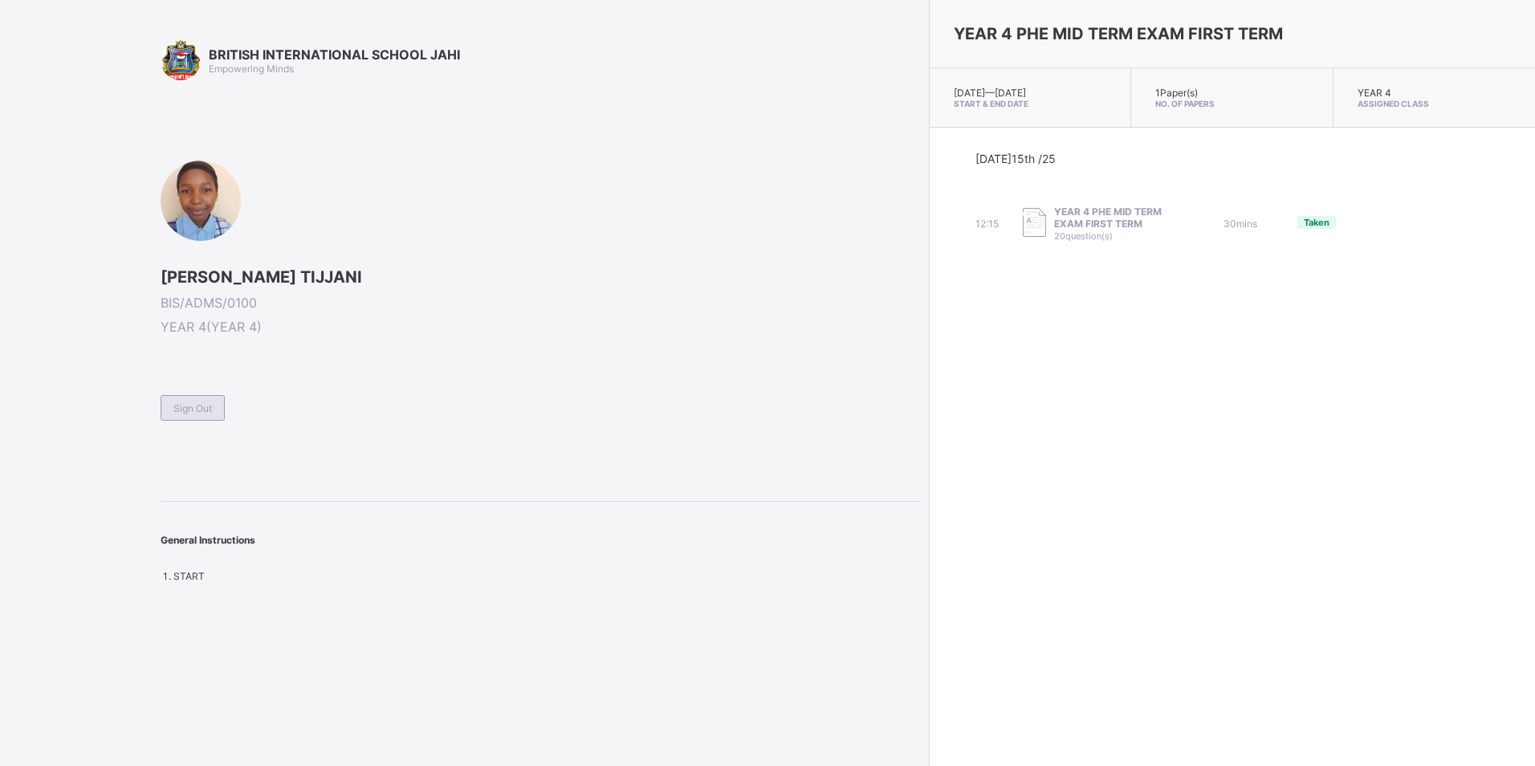
click at [207, 408] on span "Sign Out" at bounding box center [192, 408] width 39 height 12
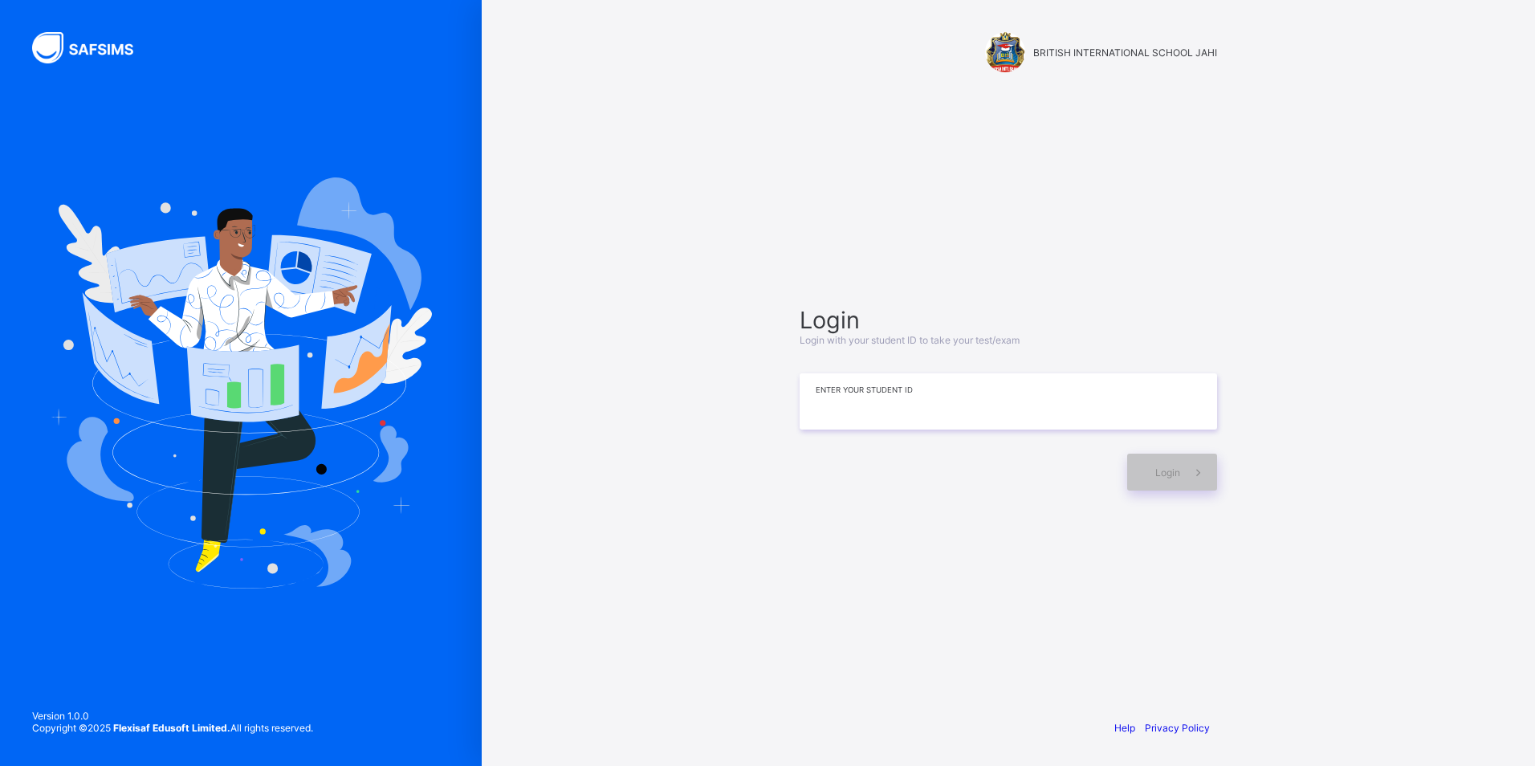
drag, startPoint x: 971, startPoint y: 389, endPoint x: 970, endPoint y: 429, distance: 40.2
click at [970, 429] on div "Login Login with your student ID to take your test/exam Enter your Student ID L…" at bounding box center [1008, 398] width 417 height 185
click at [1168, 478] on span "Login" at bounding box center [1167, 472] width 25 height 12
click at [1170, 479] on div "Login" at bounding box center [1172, 472] width 90 height 37
drag, startPoint x: 1172, startPoint y: 476, endPoint x: 1215, endPoint y: 538, distance: 75.5
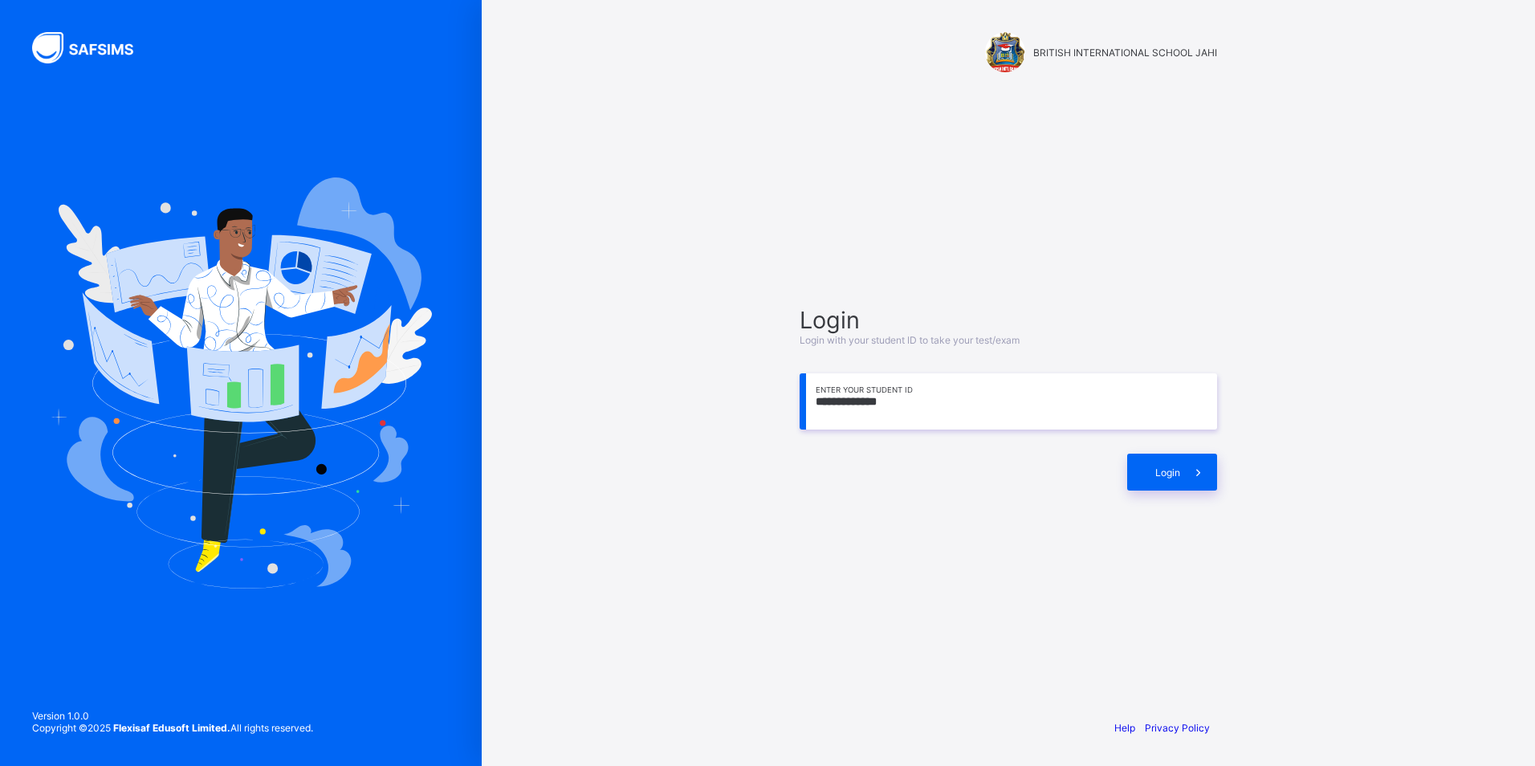
click at [1191, 499] on div "**********" at bounding box center [1008, 398] width 450 height 551
drag, startPoint x: 905, startPoint y: 401, endPoint x: 877, endPoint y: 405, distance: 27.6
click at [877, 405] on input "**********" at bounding box center [1008, 401] width 417 height 56
click at [1176, 479] on div "Login" at bounding box center [1172, 472] width 90 height 37
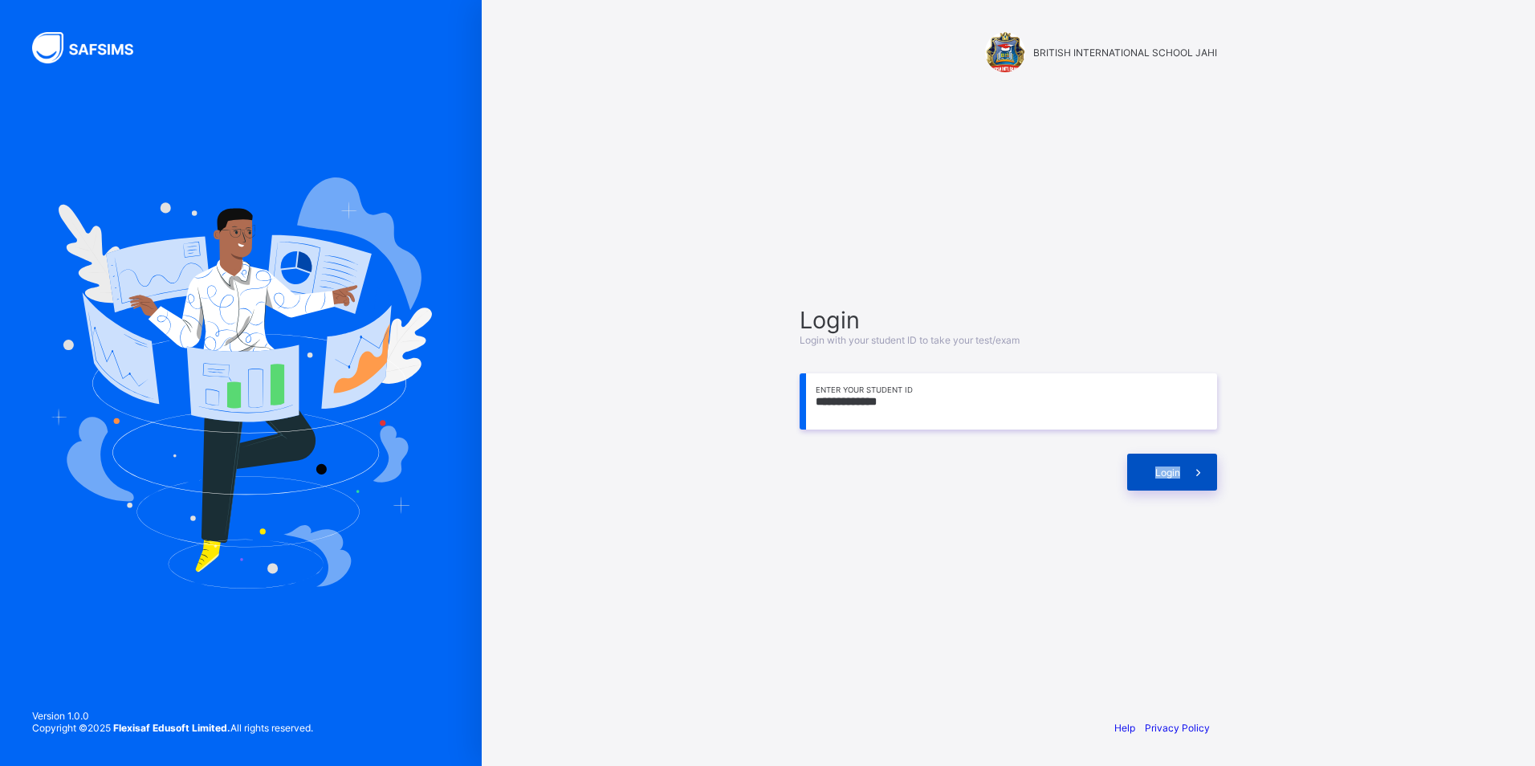
click at [1162, 471] on span "Login" at bounding box center [1167, 472] width 25 height 12
click at [1157, 477] on span "Login" at bounding box center [1167, 472] width 25 height 12
drag, startPoint x: 1157, startPoint y: 477, endPoint x: 1078, endPoint y: 497, distance: 81.2
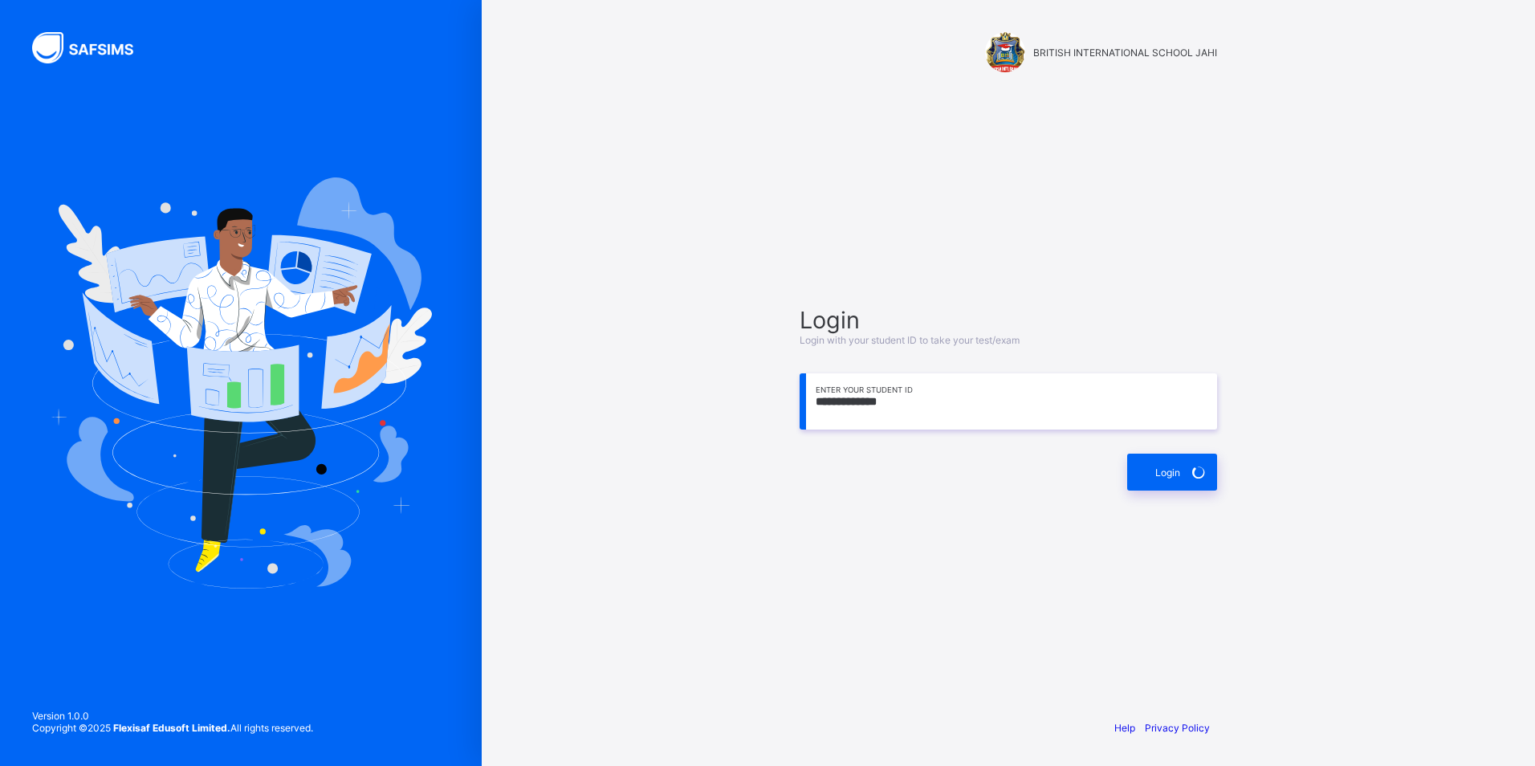
click at [1078, 497] on div "**********" at bounding box center [1008, 398] width 450 height 551
click at [903, 401] on input "**********" at bounding box center [1008, 401] width 417 height 56
type input "**********"
click at [1177, 473] on span "Login" at bounding box center [1167, 472] width 25 height 12
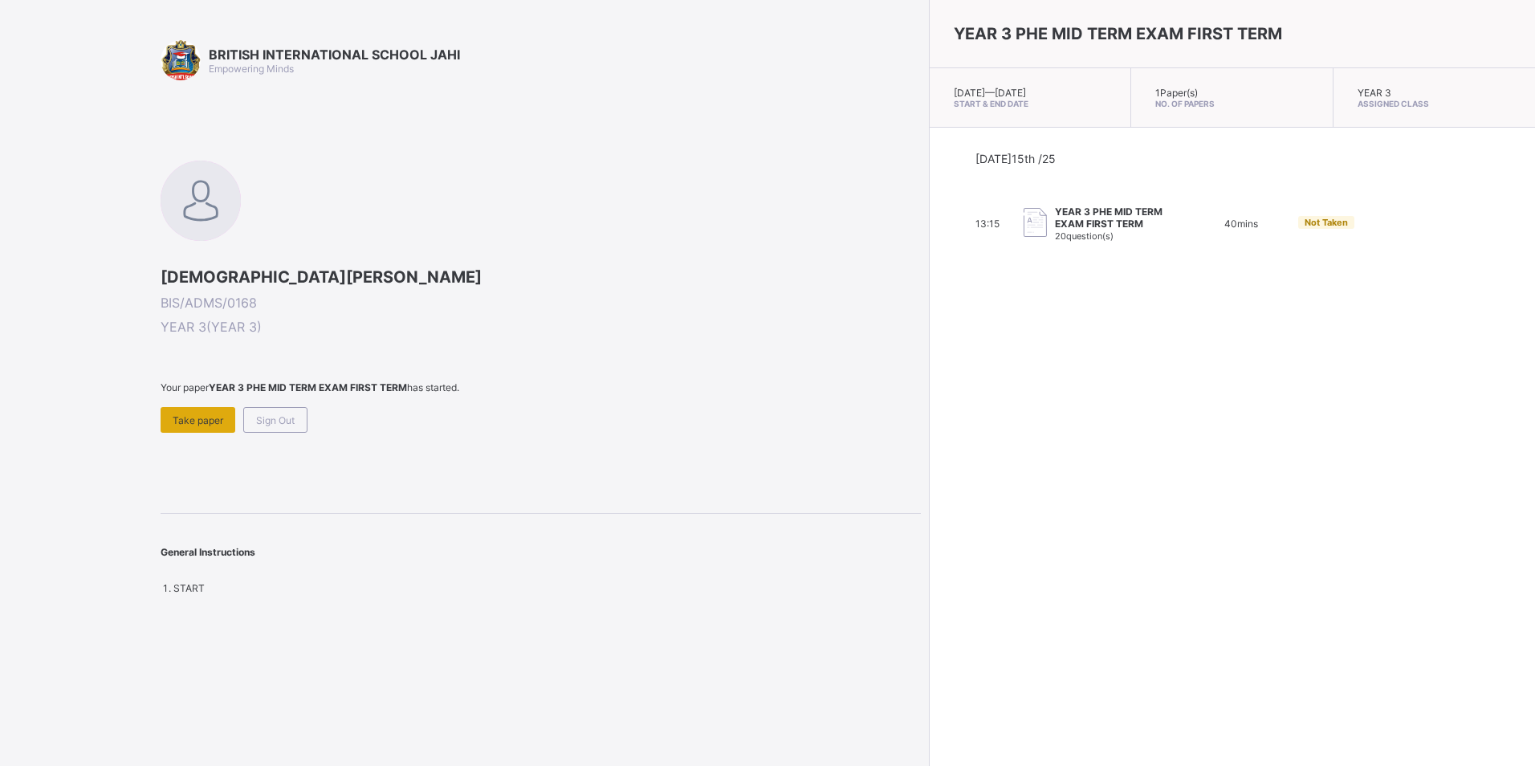
click at [201, 417] on span "Take paper" at bounding box center [198, 420] width 51 height 12
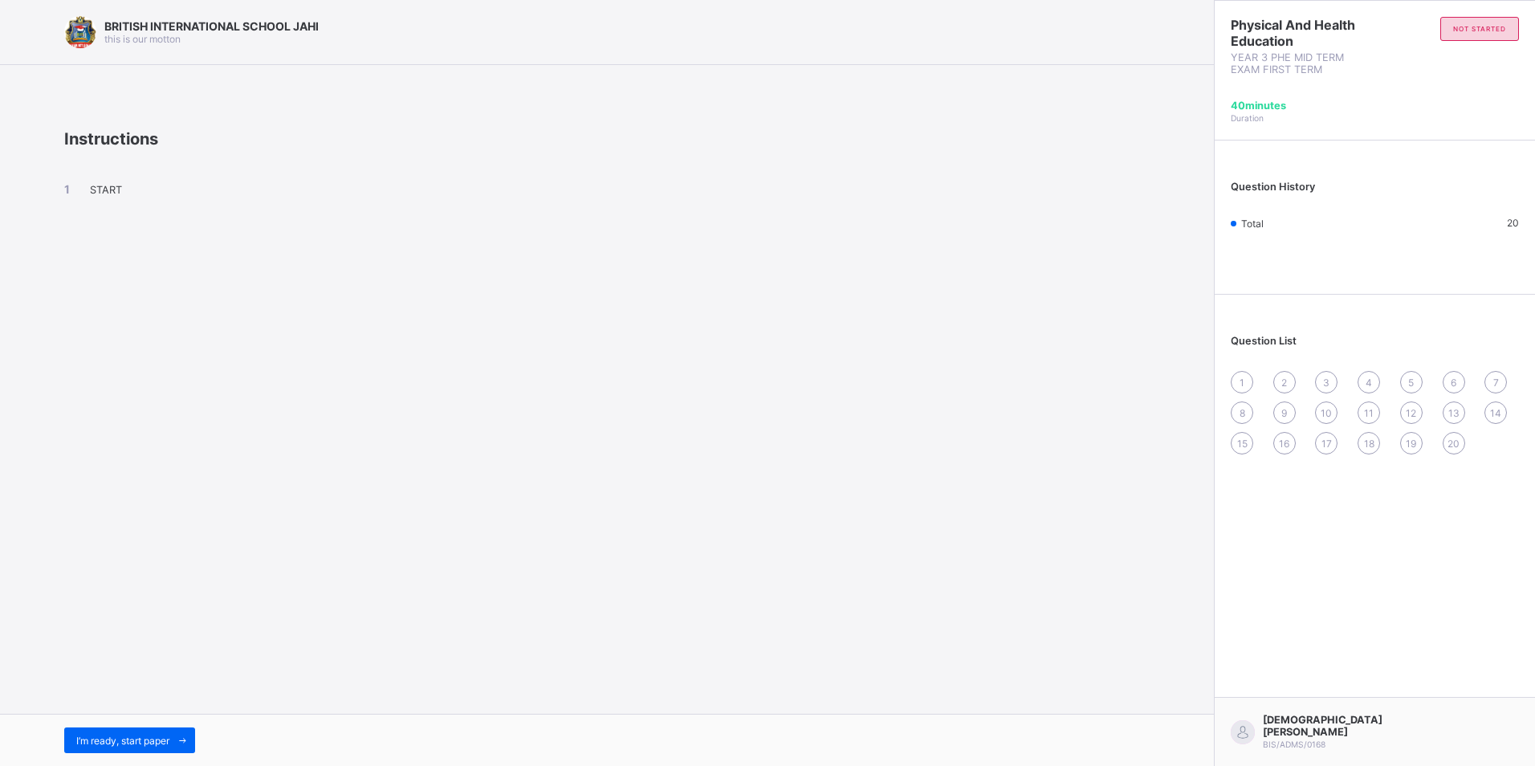
click at [108, 726] on div "I’m ready, start paper" at bounding box center [607, 740] width 1214 height 52
click at [105, 736] on span "I’m ready, start paper" at bounding box center [122, 741] width 93 height 12
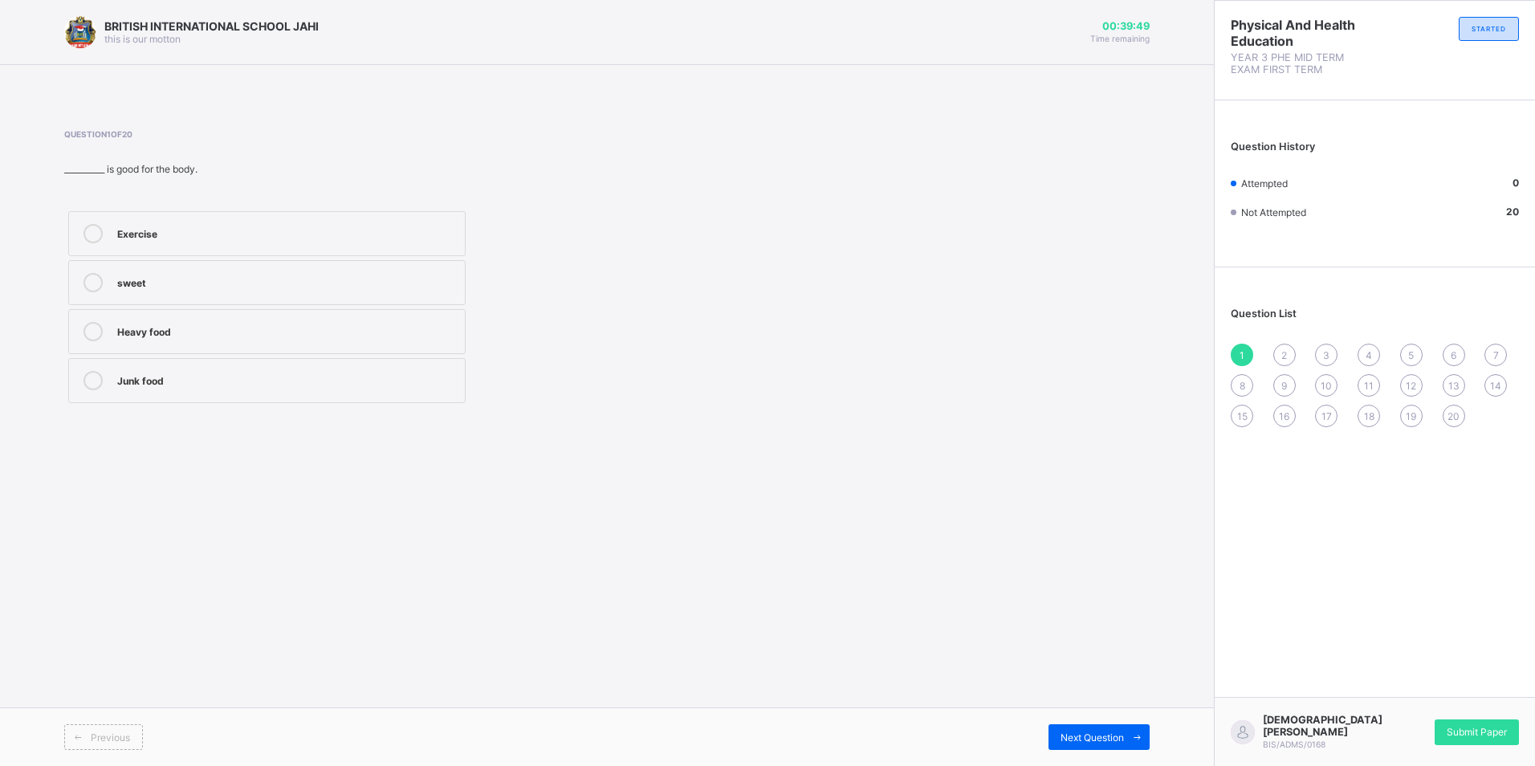
click at [250, 224] on div "Exercise" at bounding box center [287, 232] width 340 height 16
click at [1095, 724] on div "Next Question" at bounding box center [1098, 737] width 101 height 26
drag, startPoint x: 276, startPoint y: 237, endPoint x: 295, endPoint y: 256, distance: 26.7
click at [295, 256] on div "2 4 6 5" at bounding box center [266, 307] width 405 height 200
drag, startPoint x: 295, startPoint y: 256, endPoint x: 225, endPoint y: 226, distance: 75.9
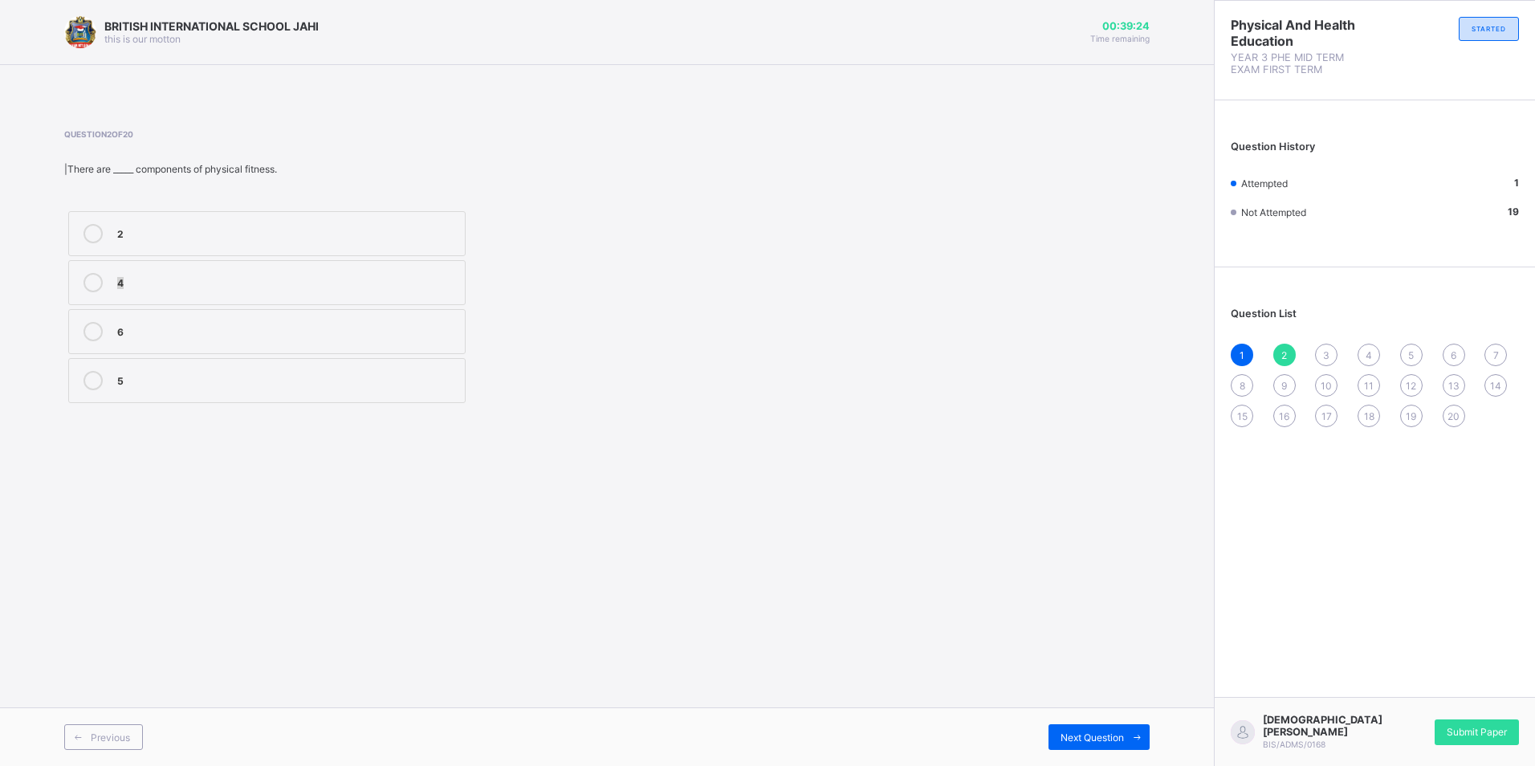
click at [225, 226] on div "2" at bounding box center [287, 232] width 340 height 16
click at [1097, 734] on span "Next Question" at bounding box center [1091, 737] width 63 height 12
click at [311, 286] on div "Not true" at bounding box center [287, 281] width 340 height 16
click at [1059, 731] on div "Next Question" at bounding box center [1098, 737] width 101 height 26
click at [296, 381] on div "Height" at bounding box center [287, 379] width 340 height 16
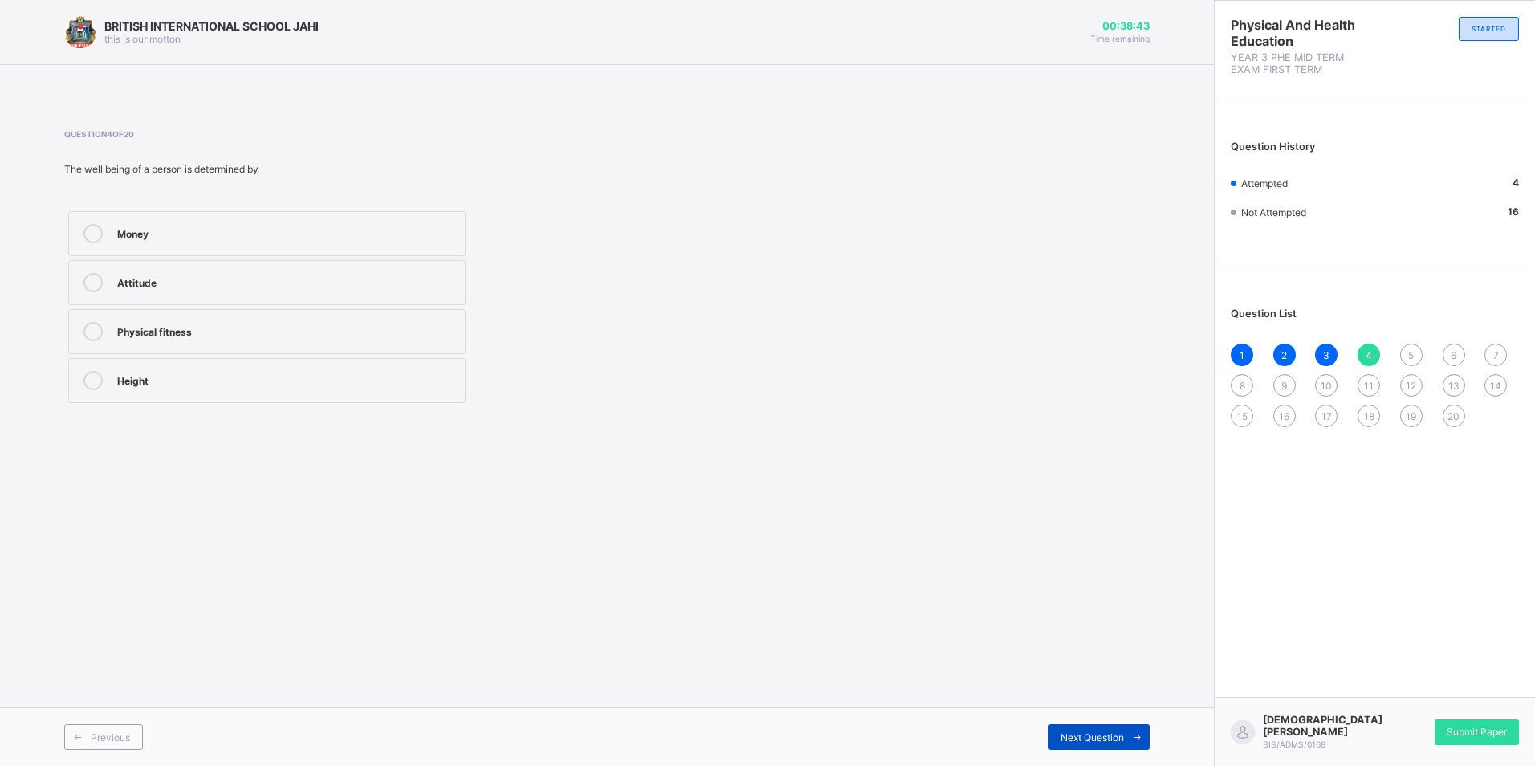
click at [1074, 733] on span "Next Question" at bounding box center [1091, 737] width 63 height 12
click at [309, 226] on div "Crawling" at bounding box center [287, 232] width 340 height 16
click at [1114, 726] on div "Next Question" at bounding box center [1098, 737] width 101 height 26
click at [102, 376] on div at bounding box center [93, 380] width 32 height 19
click at [1093, 727] on div "Next Question" at bounding box center [1098, 737] width 101 height 26
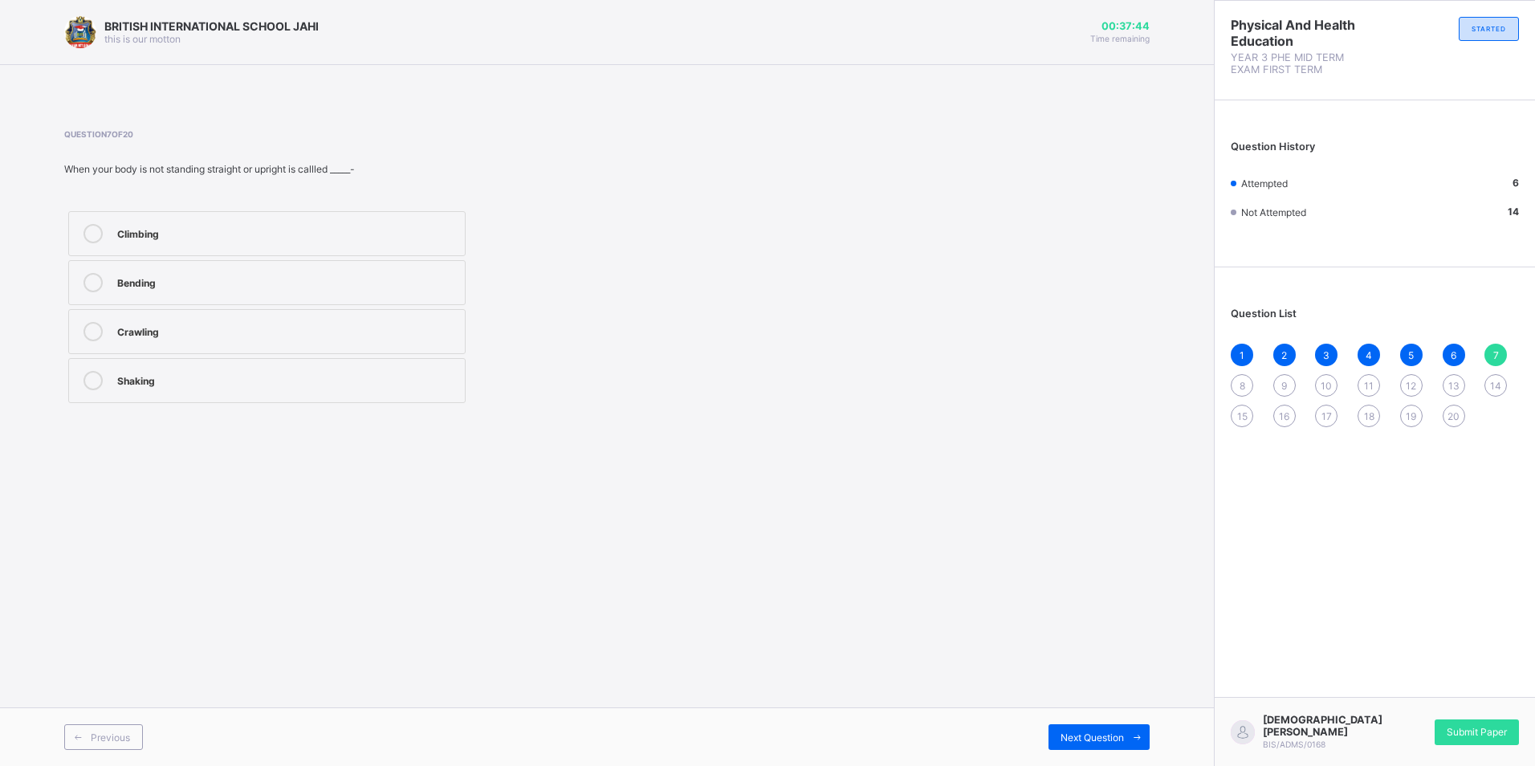
click at [179, 275] on div "Bending" at bounding box center [287, 281] width 340 height 16
click at [1091, 736] on span "Next Question" at bounding box center [1091, 737] width 63 height 12
click at [165, 318] on label "Endurance" at bounding box center [266, 331] width 397 height 45
click at [1060, 731] on div "Next Question" at bounding box center [1098, 737] width 101 height 26
click at [170, 221] on label "Agility" at bounding box center [266, 233] width 397 height 45
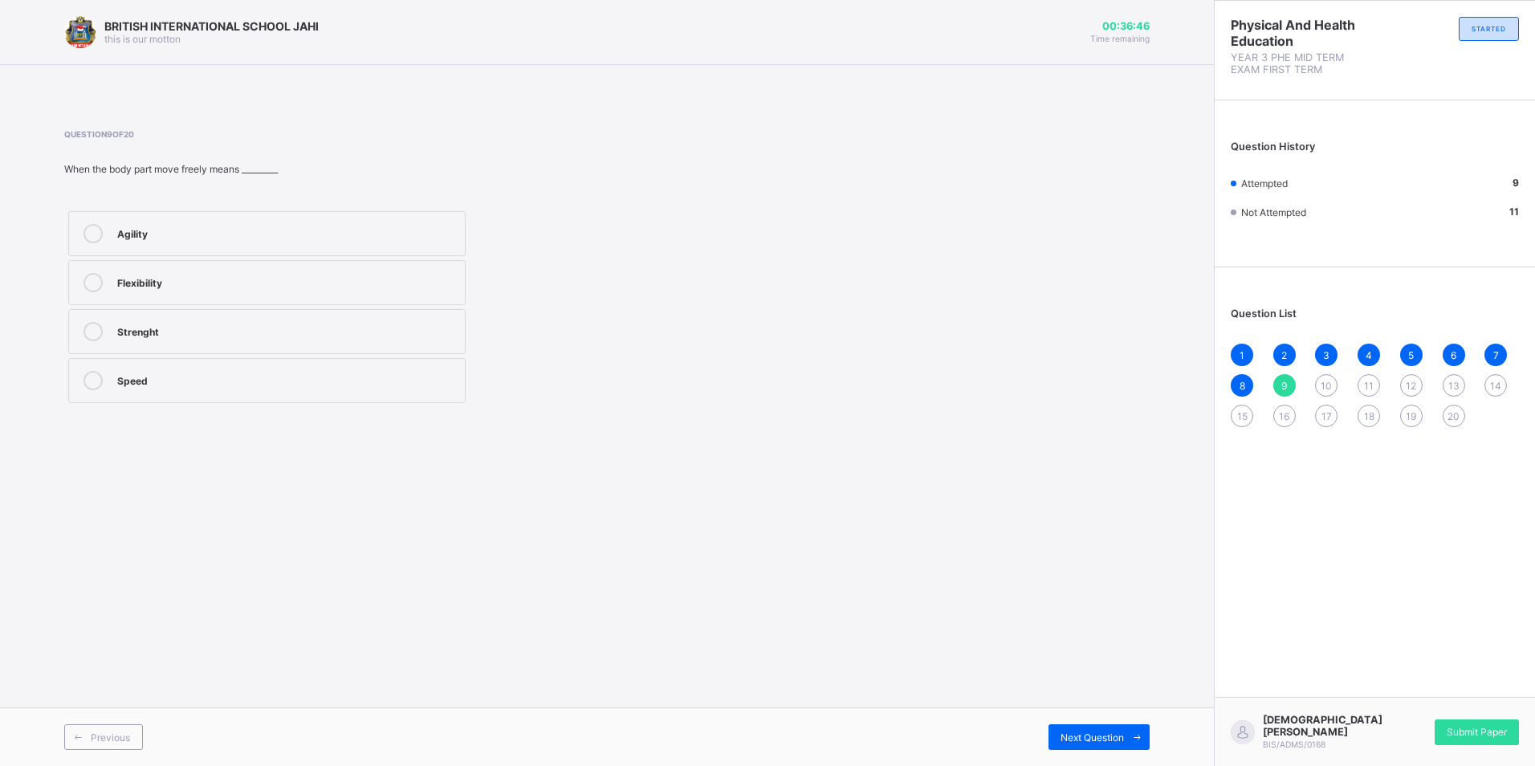
drag, startPoint x: 1070, startPoint y: 727, endPoint x: 1060, endPoint y: 723, distance: 10.4
click at [1070, 726] on div "Next Question" at bounding box center [1098, 737] width 101 height 26
click at [231, 231] on div "Speed" at bounding box center [287, 232] width 340 height 16
click at [1085, 727] on div "Next Question" at bounding box center [1098, 737] width 101 height 26
click at [148, 281] on div "Roar" at bounding box center [287, 281] width 340 height 16
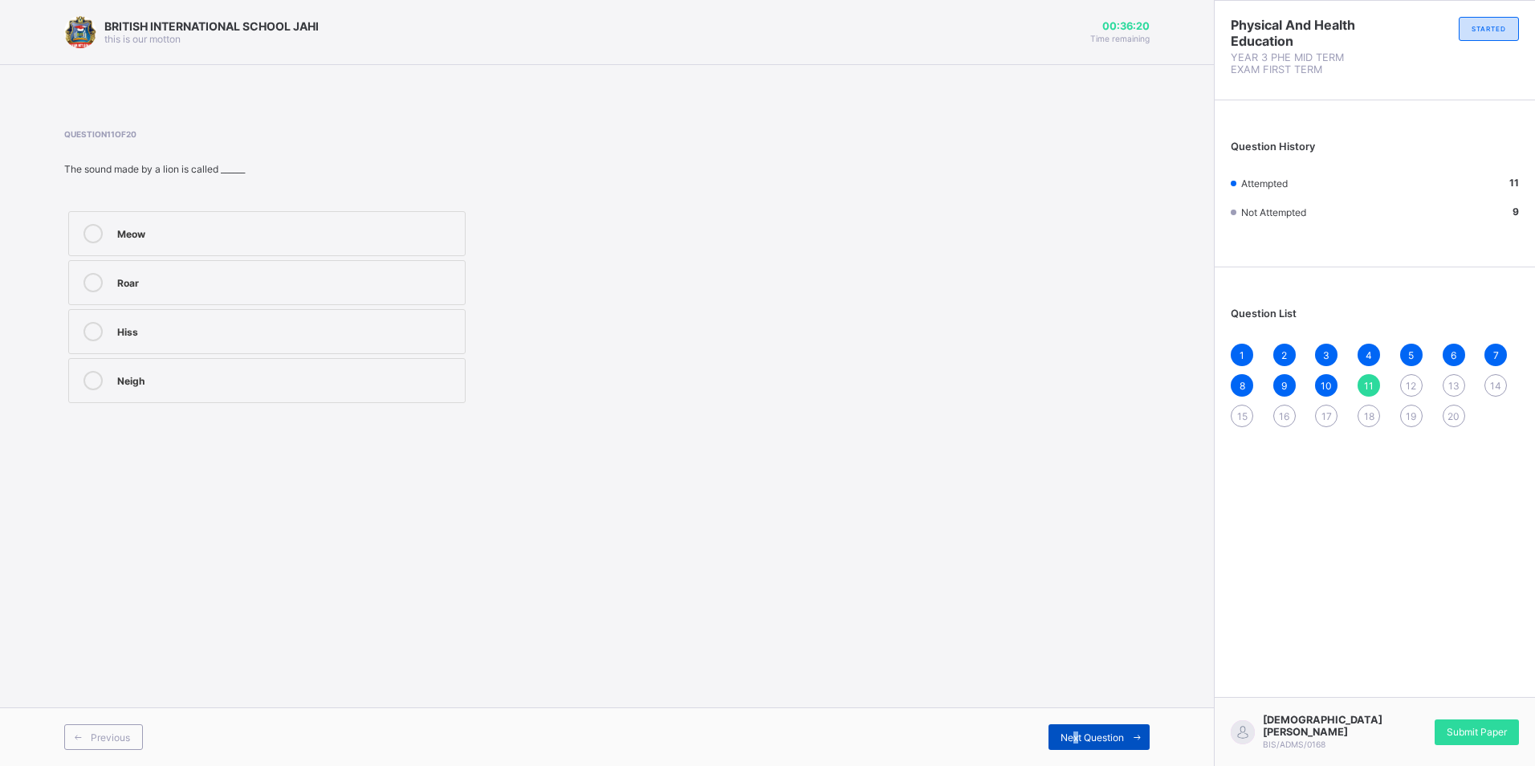
click at [1076, 731] on div "Next Question" at bounding box center [1098, 737] width 101 height 26
click at [104, 275] on div at bounding box center [93, 282] width 32 height 19
click at [1070, 731] on div "Next Question" at bounding box center [1098, 737] width 101 height 26
click at [120, 372] on div "Bark" at bounding box center [287, 379] width 340 height 16
click at [263, 389] on div "Bark" at bounding box center [287, 380] width 340 height 19
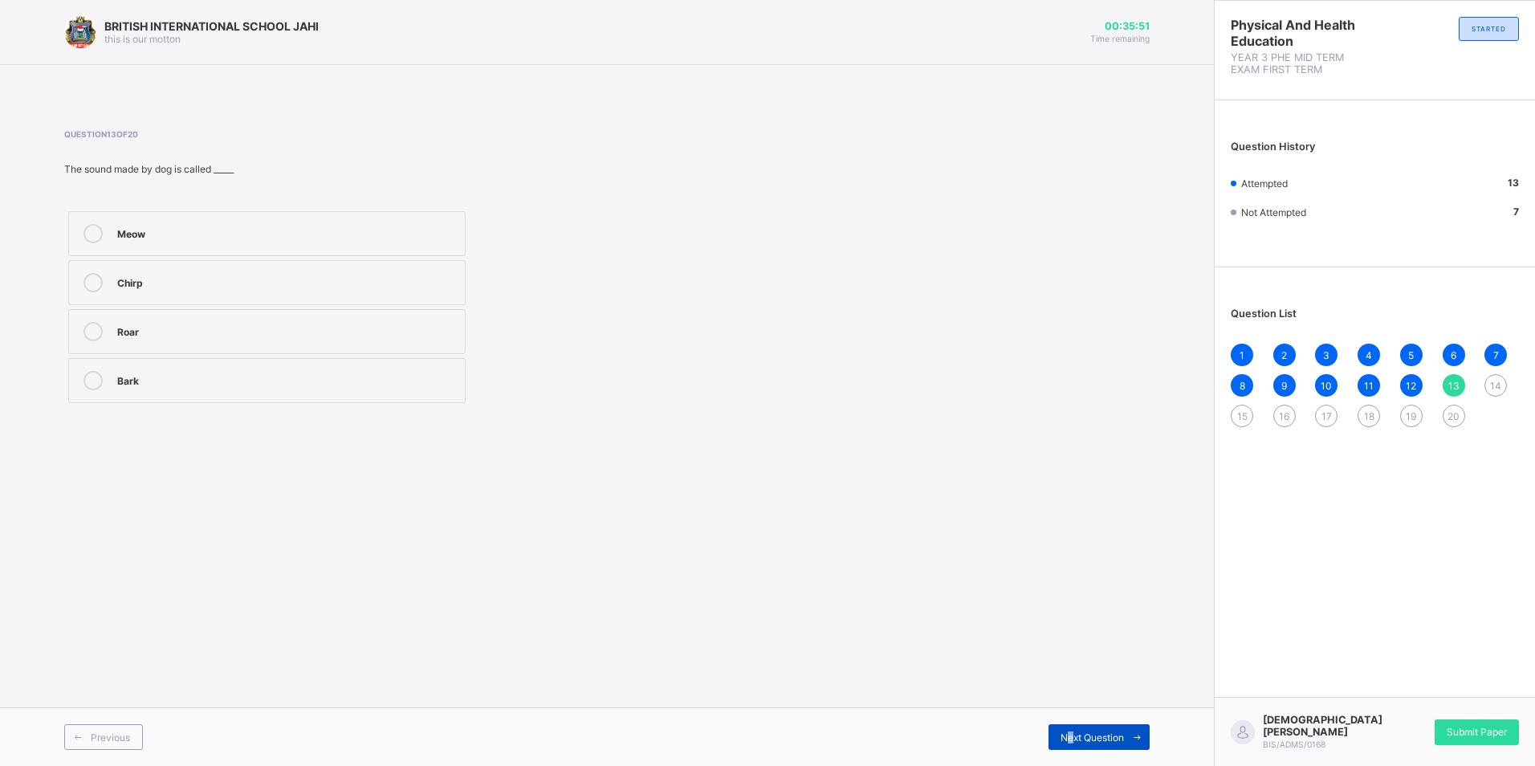
click at [1074, 733] on div "Next Question" at bounding box center [1098, 737] width 101 height 26
click at [153, 230] on div "Walking" at bounding box center [287, 232] width 340 height 16
drag, startPoint x: 1106, startPoint y: 725, endPoint x: 1109, endPoint y: 717, distance: 8.4
click at [1109, 725] on div "Next Question" at bounding box center [1098, 737] width 101 height 26
click at [194, 362] on label "Rhythm" at bounding box center [266, 380] width 397 height 45
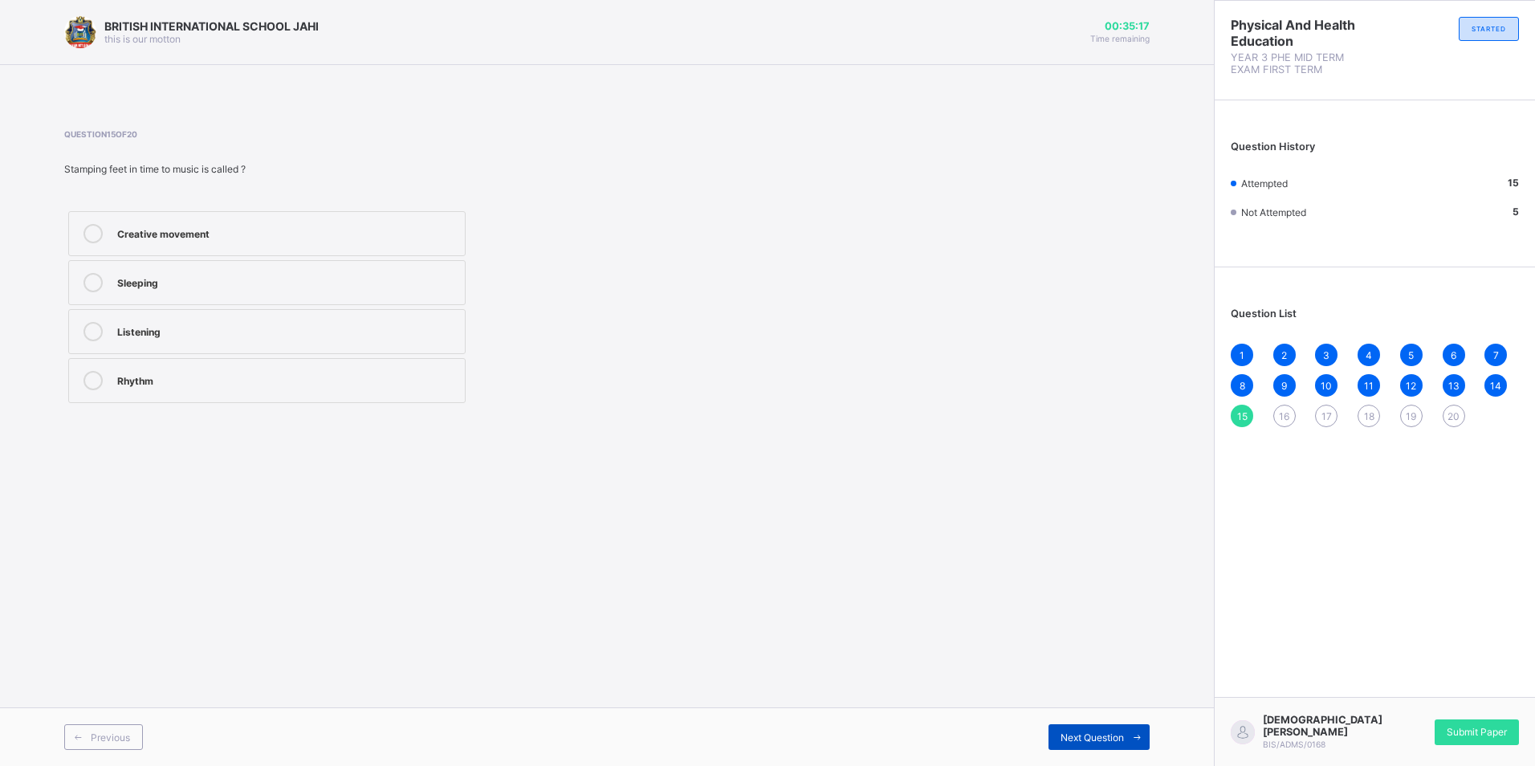
click at [1081, 735] on span "Next Question" at bounding box center [1091, 737] width 63 height 12
click at [104, 317] on label "Walking slowly" at bounding box center [266, 331] width 397 height 45
click at [1060, 723] on div "Previous Next Question" at bounding box center [607, 736] width 1214 height 59
click at [1067, 721] on div "Previous Next Question" at bounding box center [607, 736] width 1214 height 59
click at [1070, 727] on div "Next Question" at bounding box center [1098, 737] width 101 height 26
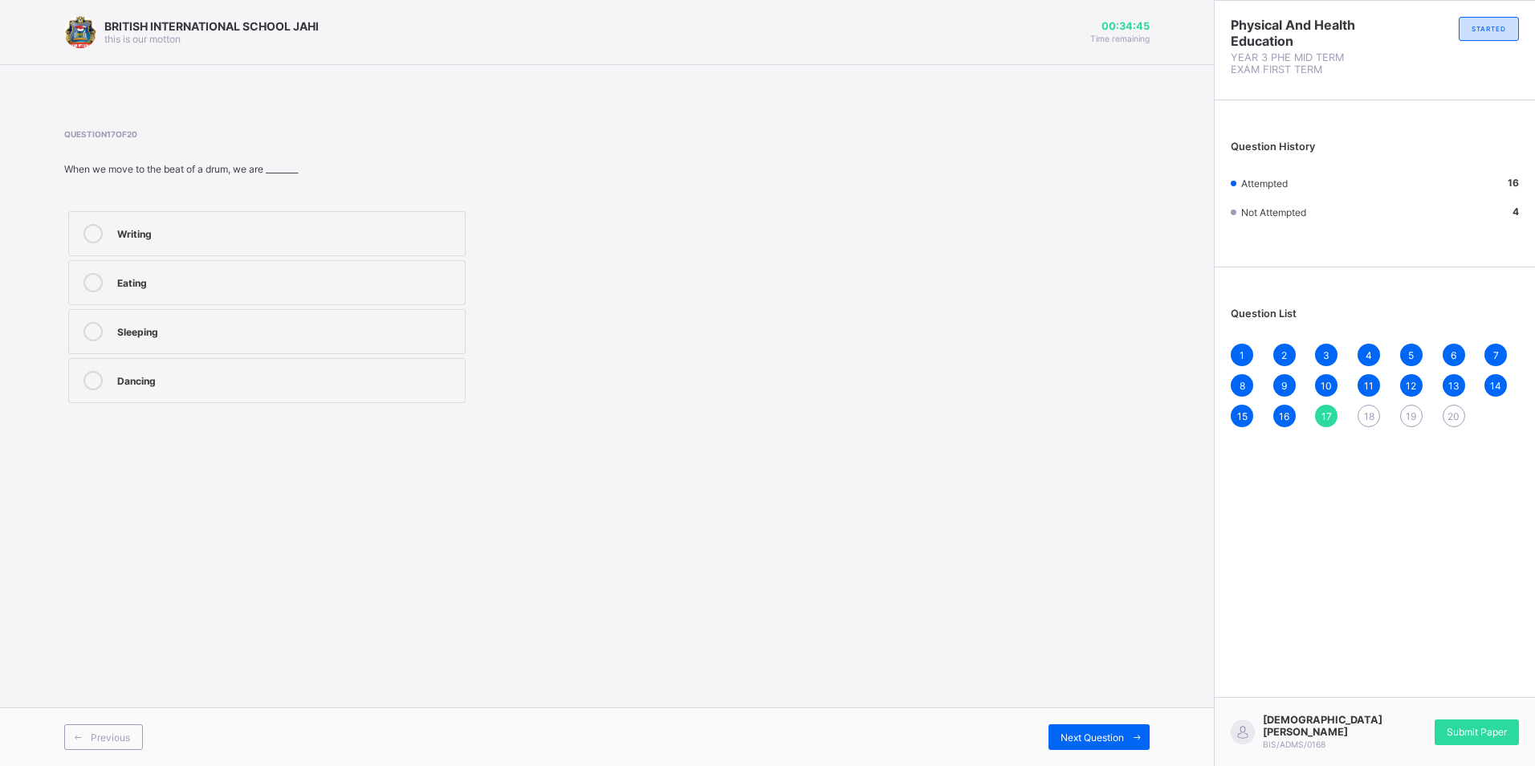
click at [177, 379] on div "Dancing" at bounding box center [287, 379] width 340 height 16
click at [1095, 719] on div "Previous Next Question" at bounding box center [607, 736] width 1214 height 59
click at [1103, 727] on div "Next Question" at bounding box center [1098, 737] width 101 height 26
click at [128, 327] on div "Jumping in time with music" at bounding box center [287, 330] width 340 height 16
click at [1084, 723] on div "Previous Next Question" at bounding box center [607, 736] width 1214 height 59
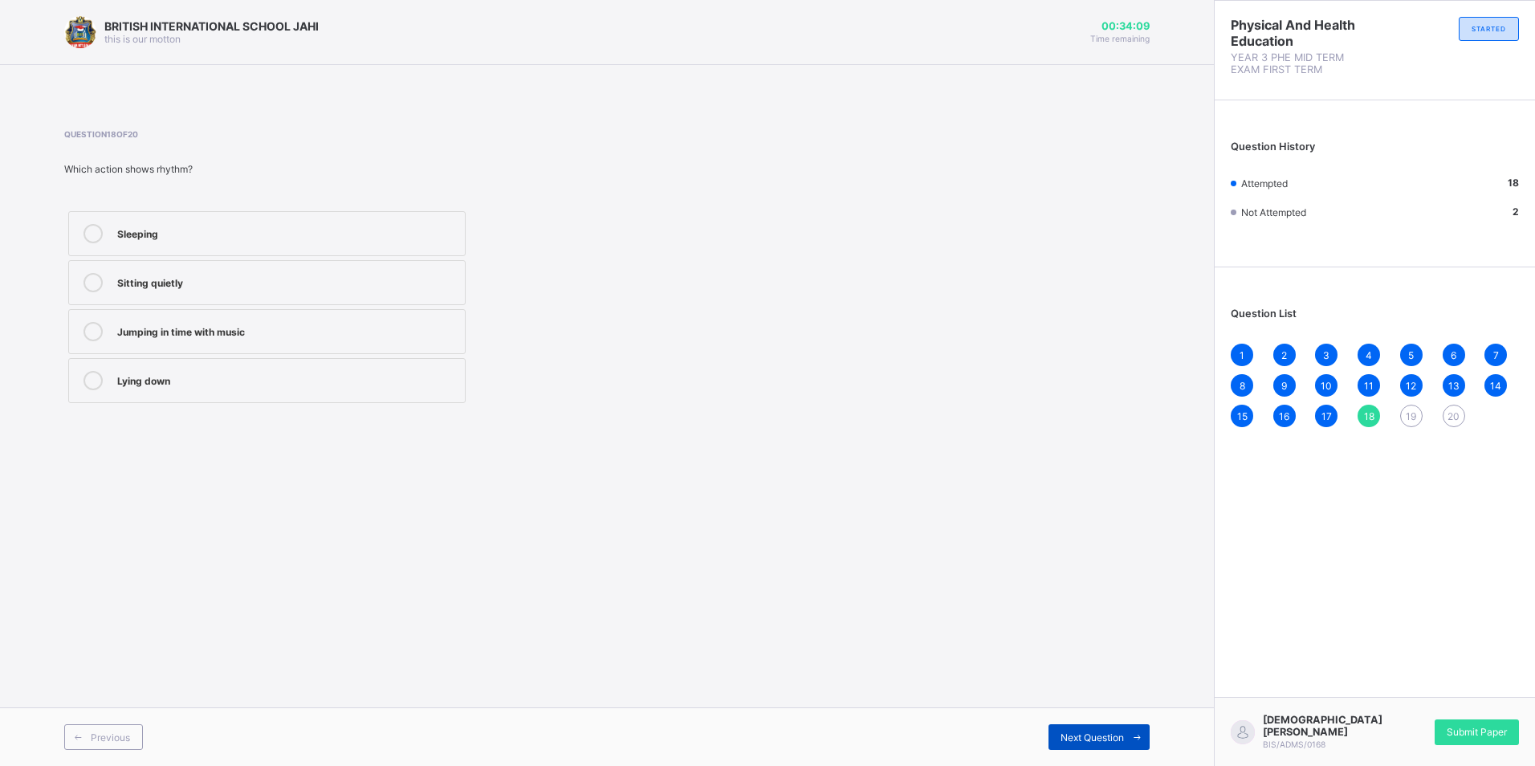
click at [1091, 726] on div "Next Question" at bounding box center [1098, 737] width 101 height 26
click at [184, 322] on div "Rhythm" at bounding box center [287, 330] width 340 height 16
click at [1095, 735] on span "Next Question" at bounding box center [1091, 737] width 63 height 12
click at [138, 229] on div "Eyes" at bounding box center [287, 232] width 340 height 16
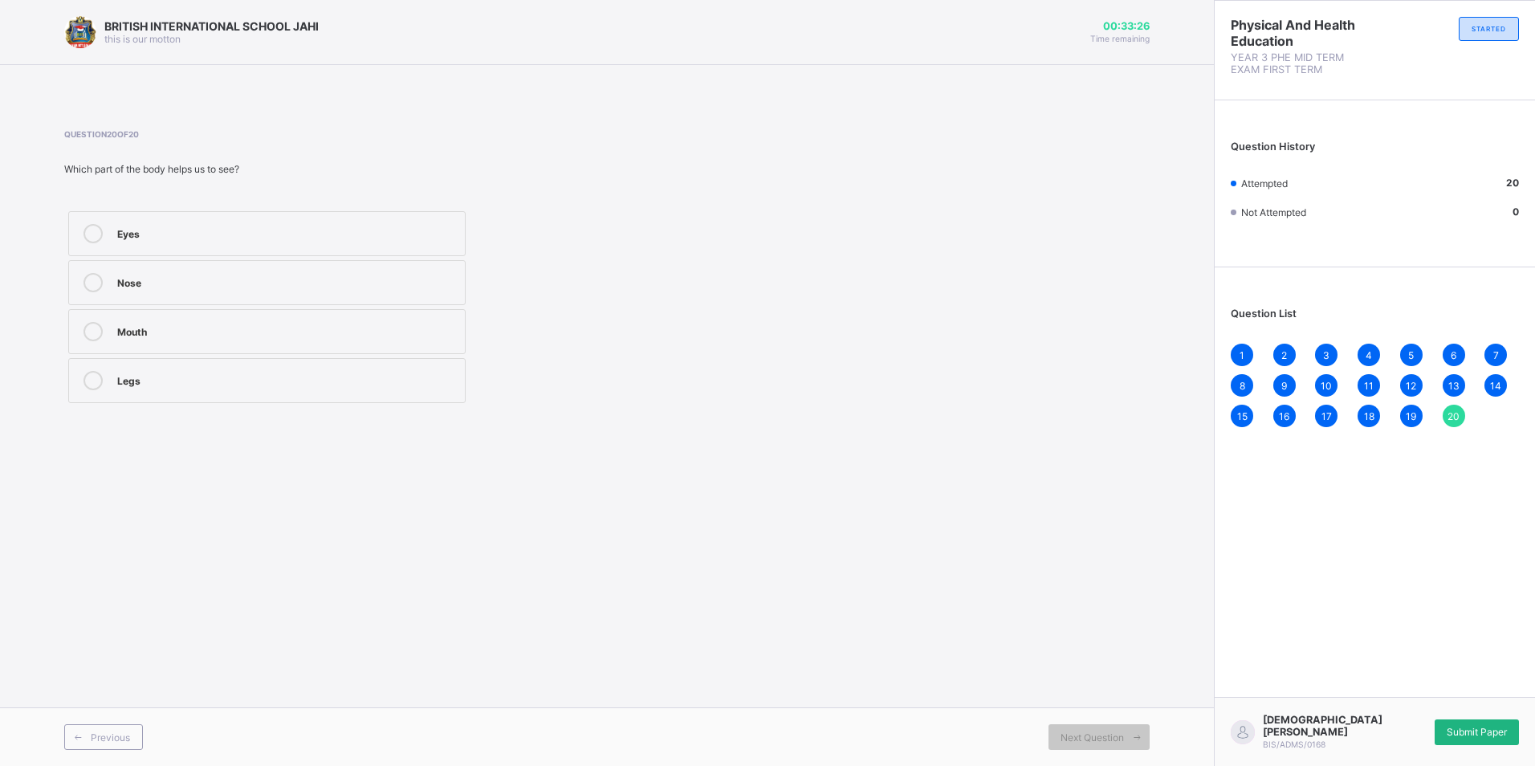
click at [1461, 727] on span "Submit Paper" at bounding box center [1477, 732] width 60 height 12
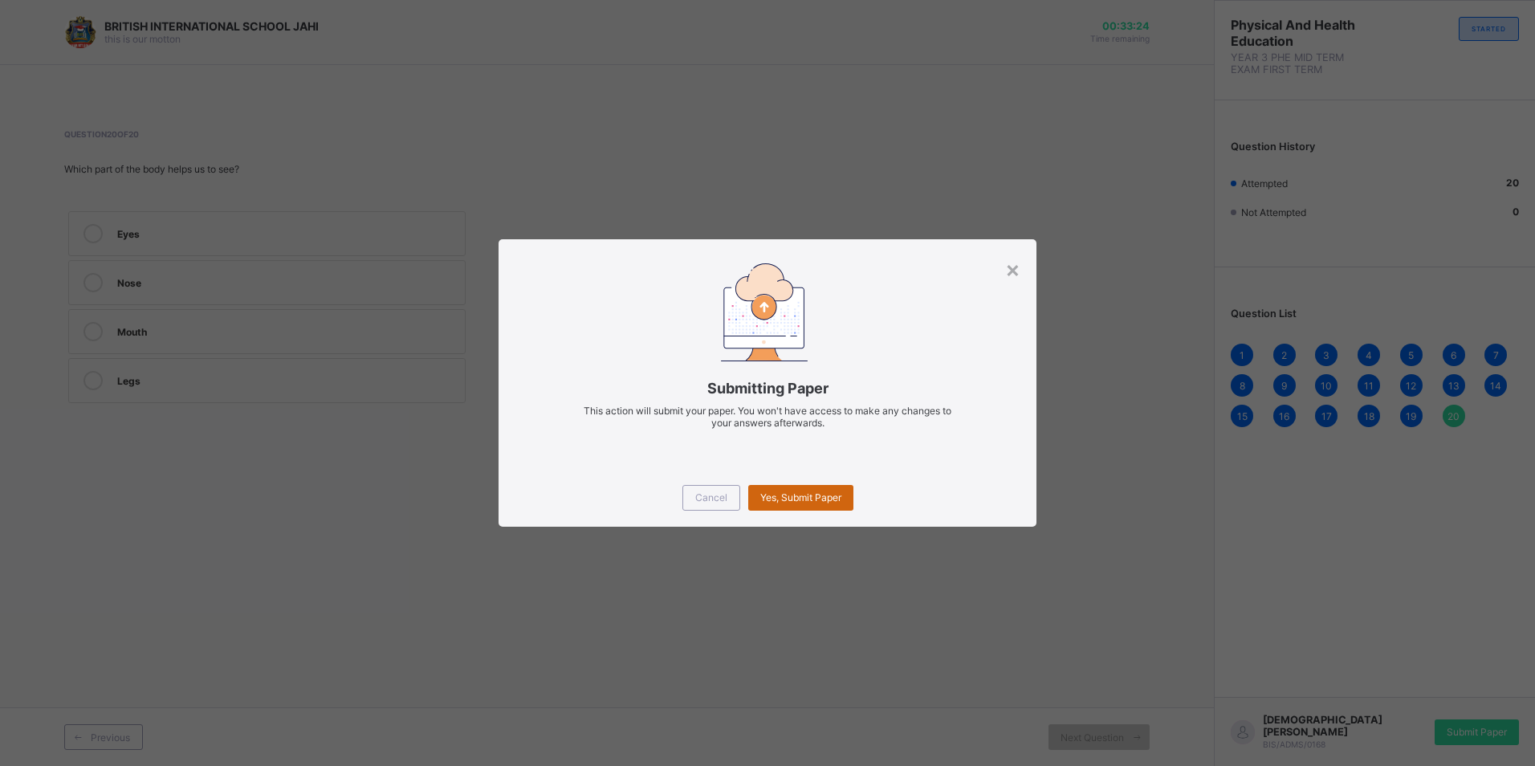
click at [773, 491] on span "Yes, Submit Paper" at bounding box center [800, 497] width 81 height 12
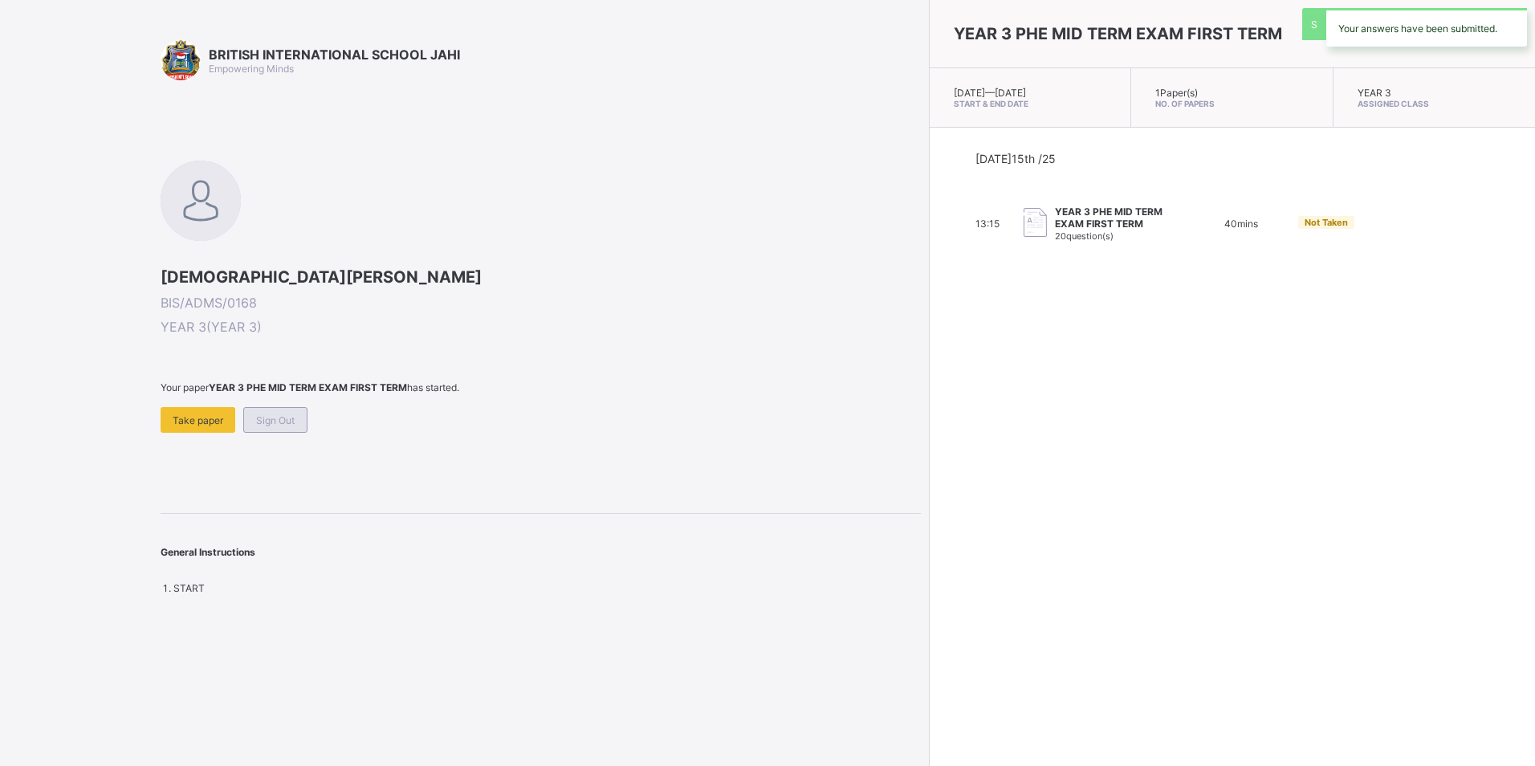
click at [271, 425] on span "Sign Out" at bounding box center [275, 420] width 39 height 12
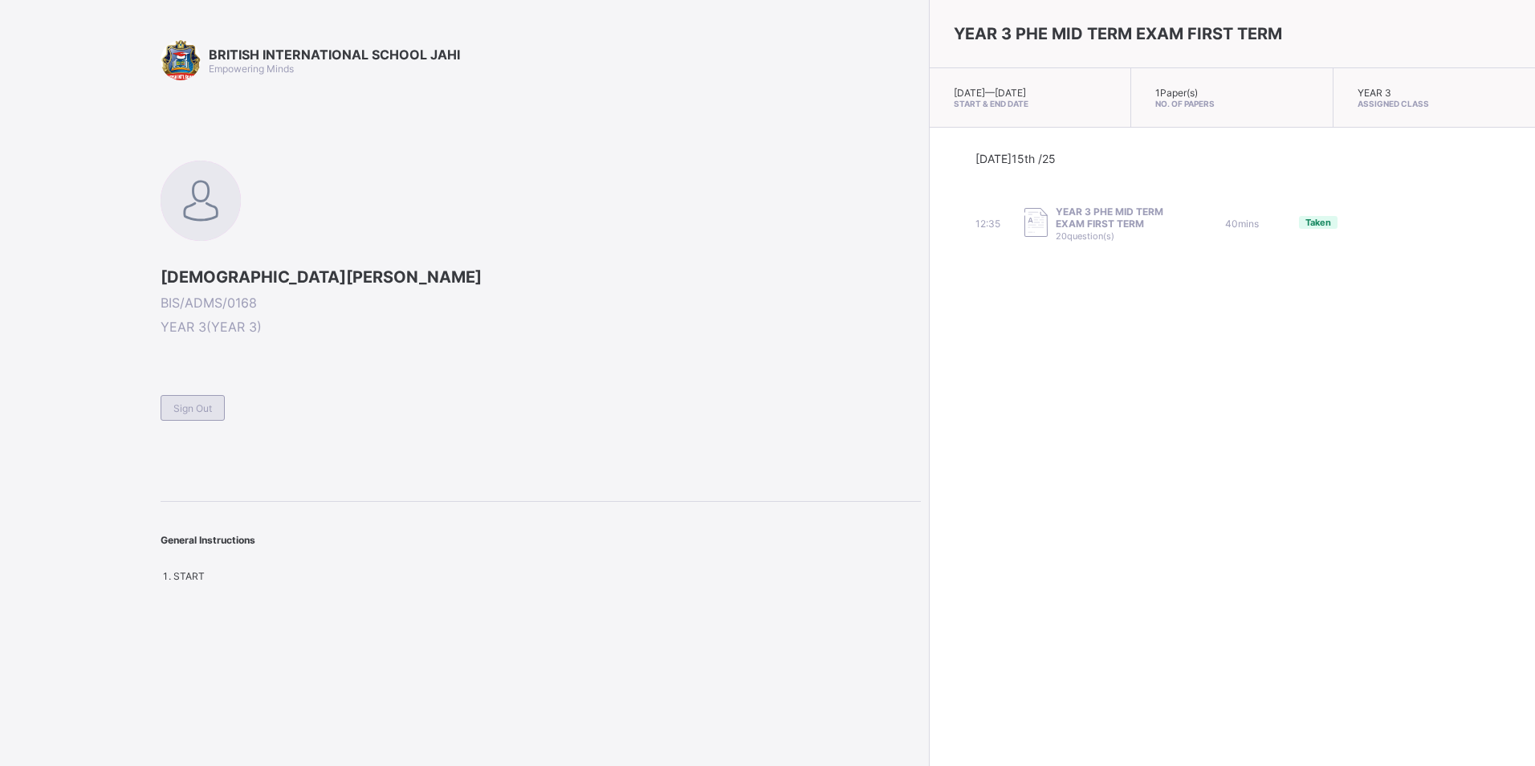
click at [197, 415] on div "Sign Out" at bounding box center [193, 408] width 64 height 26
